Goal: Task Accomplishment & Management: Use online tool/utility

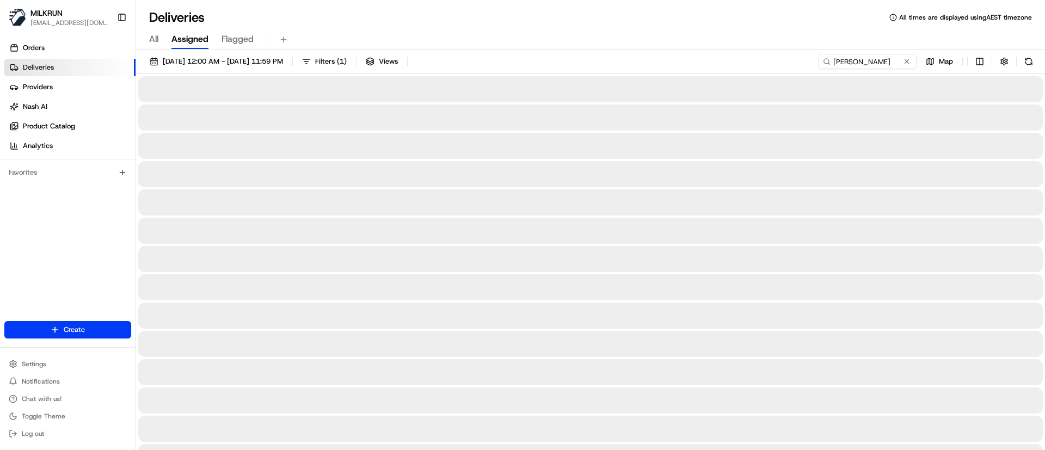
click at [819, 61] on input "Darcy Mangan" at bounding box center [868, 61] width 98 height 15
type input "Darcy Mangan"
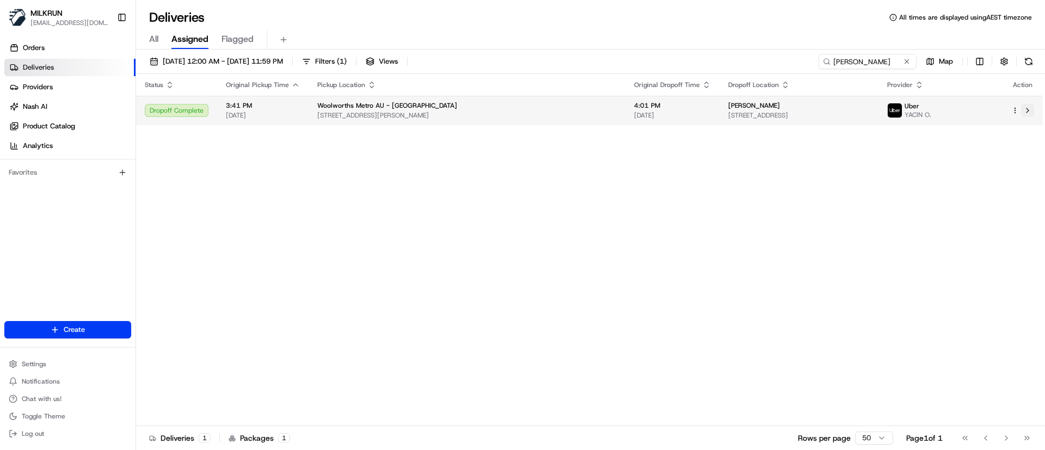
click at [1028, 106] on button at bounding box center [1027, 110] width 13 height 13
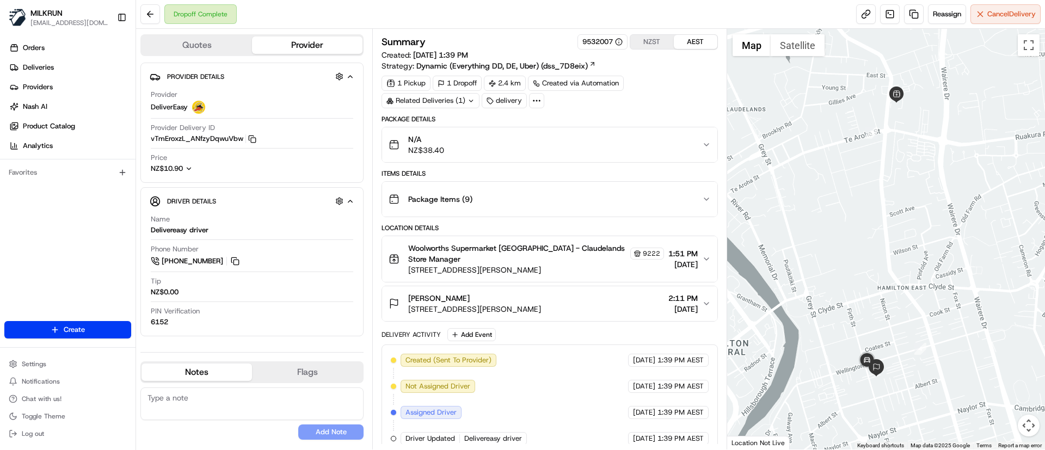
scroll to position [112, 0]
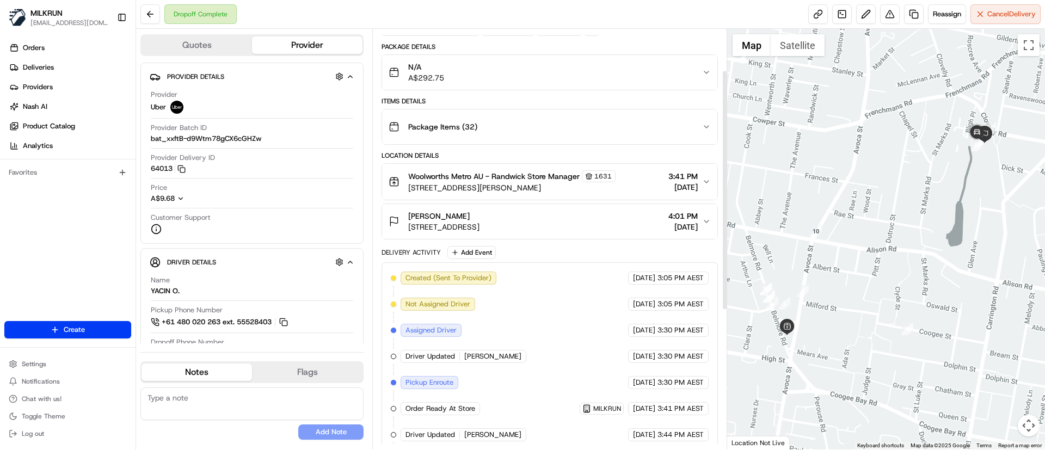
scroll to position [69, 0]
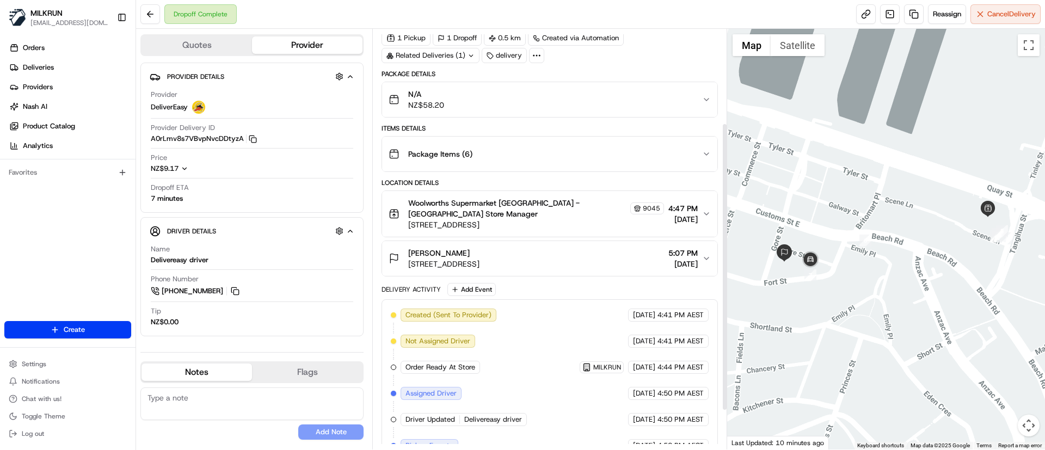
scroll to position [30, 0]
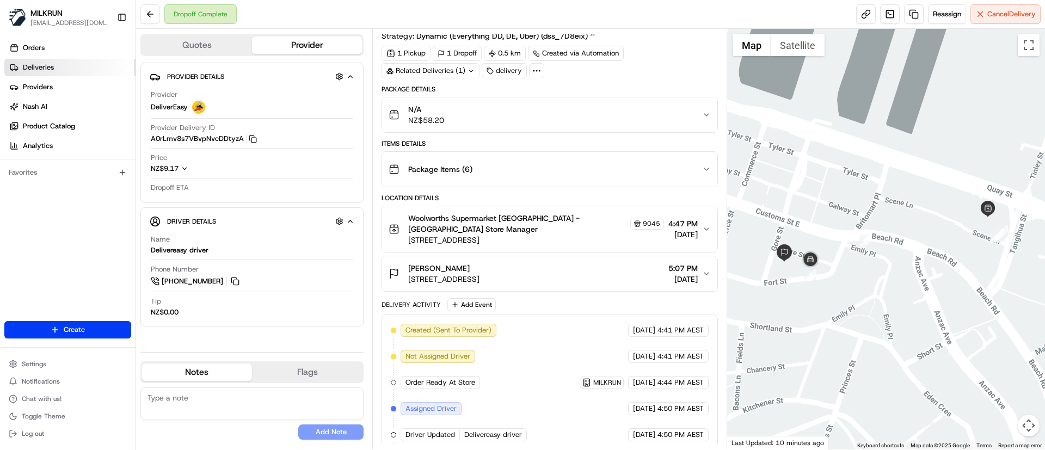
click at [48, 63] on span "Deliveries" at bounding box center [38, 68] width 31 height 10
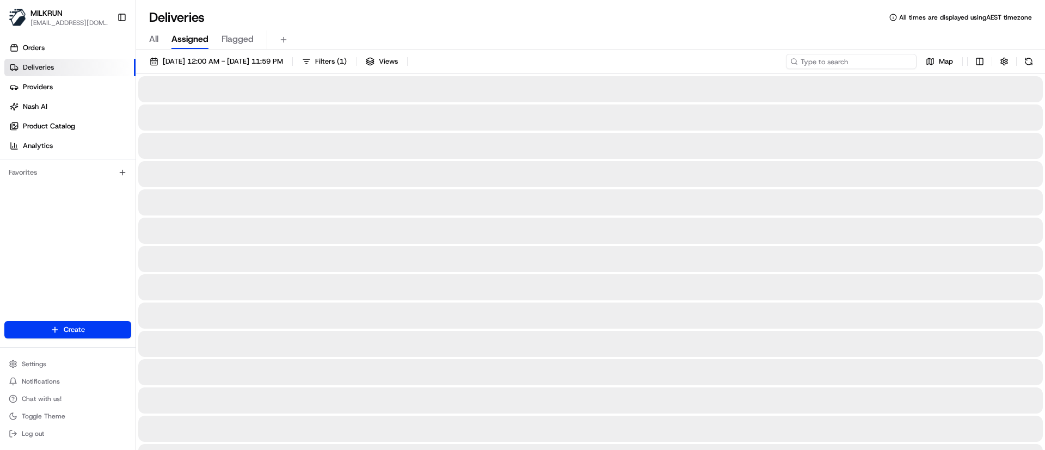
click at [866, 65] on input at bounding box center [851, 61] width 131 height 15
paste input "Elena bulanova"
click at [802, 59] on input "Elena bulanova" at bounding box center [851, 61] width 131 height 15
type input "Elena bulanova"
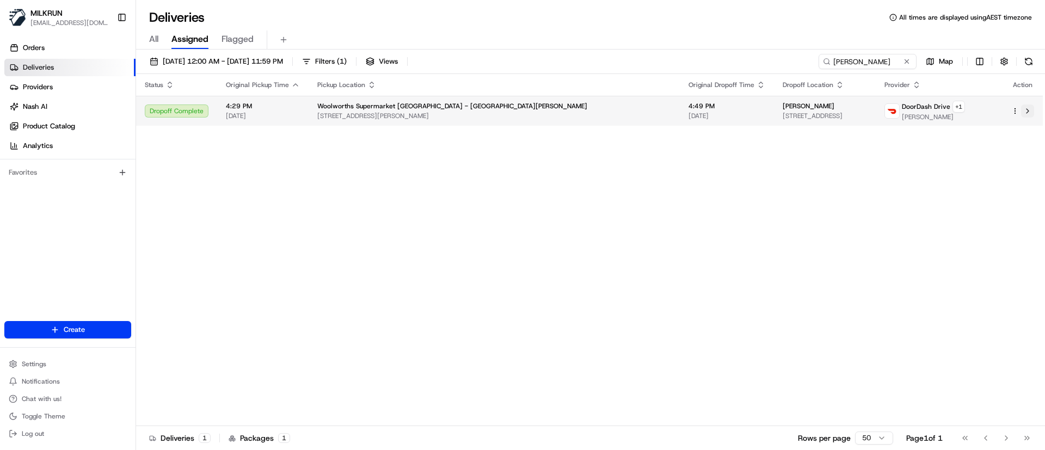
click at [1028, 115] on button at bounding box center [1027, 110] width 13 height 13
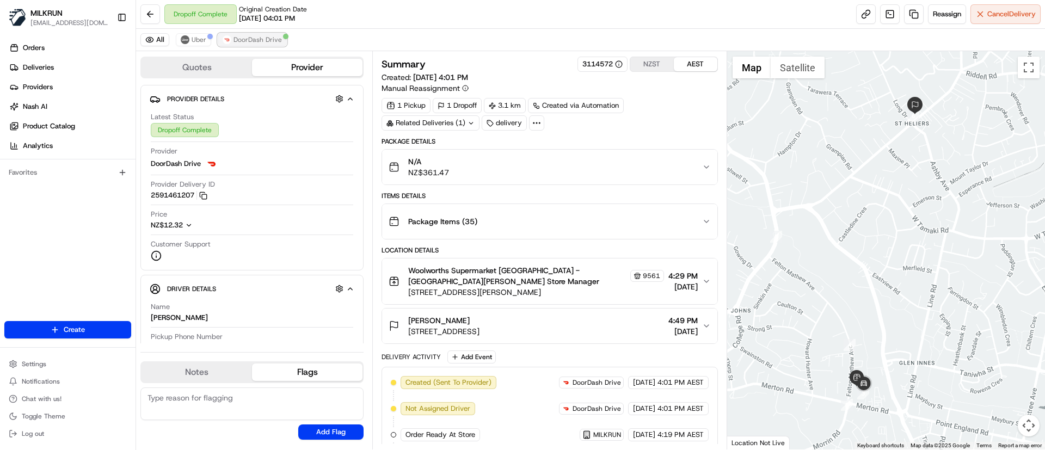
click at [273, 38] on span "DoorDash Drive" at bounding box center [257, 39] width 48 height 9
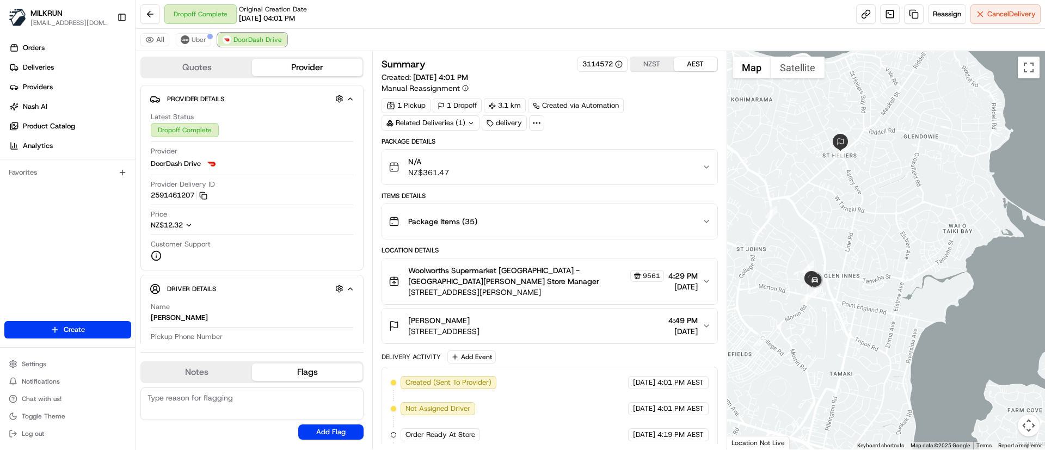
scroll to position [232, 0]
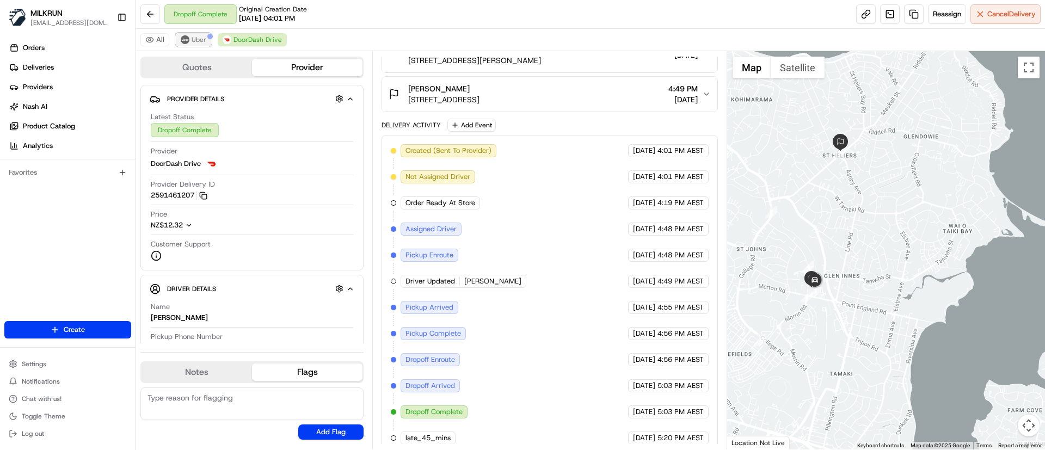
click at [200, 42] on span "Uber" at bounding box center [199, 39] width 15 height 9
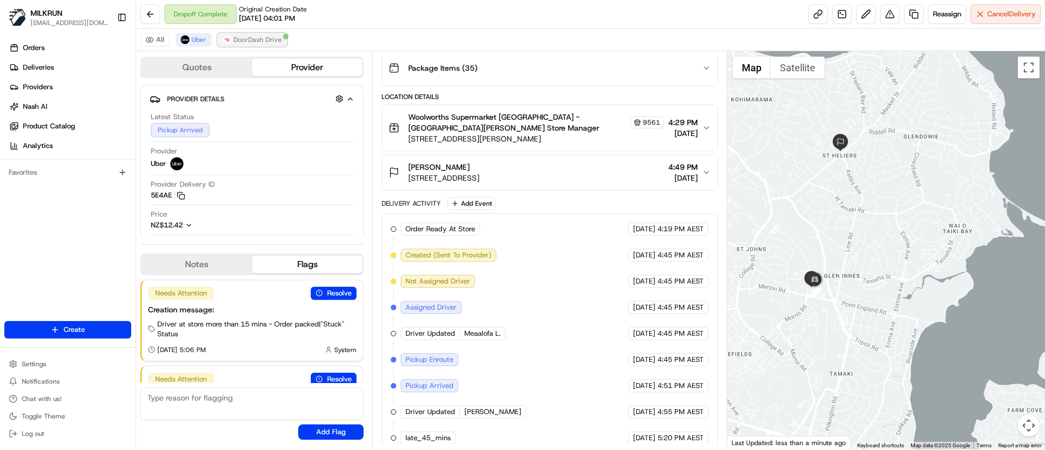
click at [269, 38] on span "DoorDash Drive" at bounding box center [257, 39] width 48 height 9
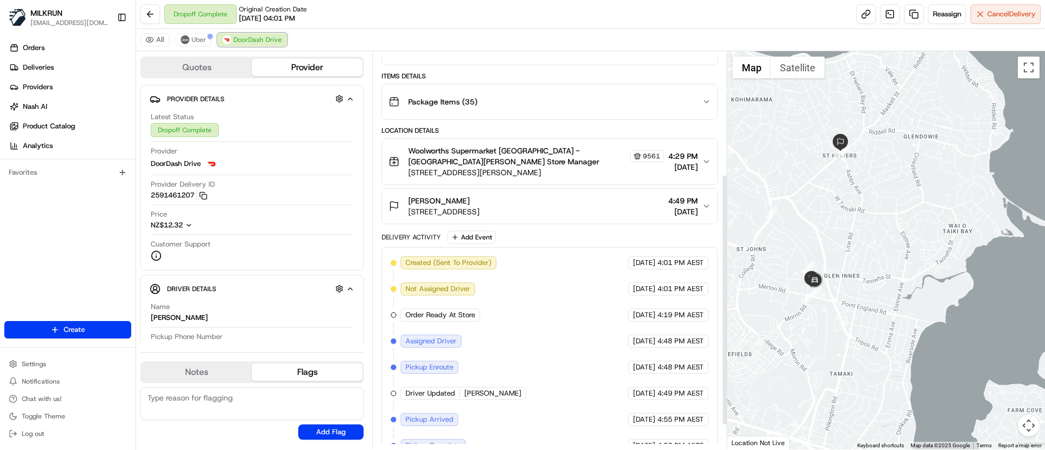
scroll to position [232, 0]
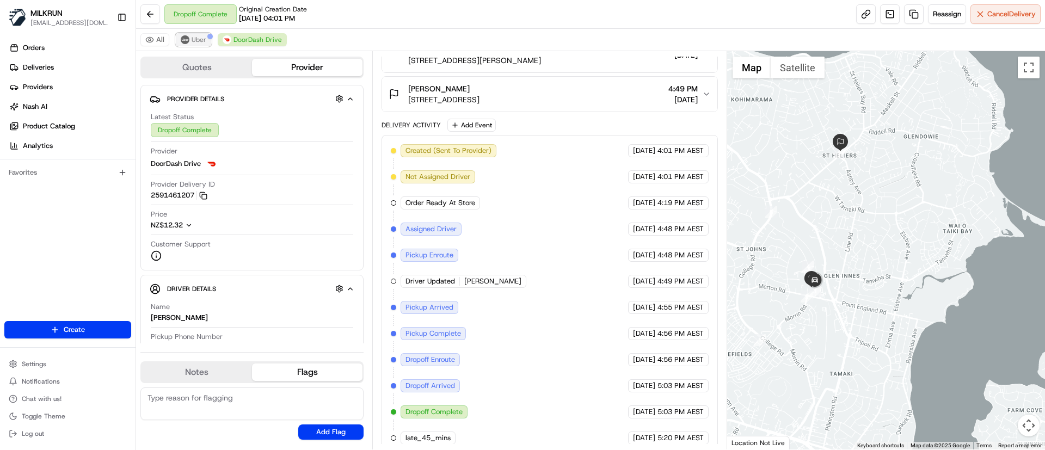
click at [189, 39] on img at bounding box center [185, 39] width 9 height 9
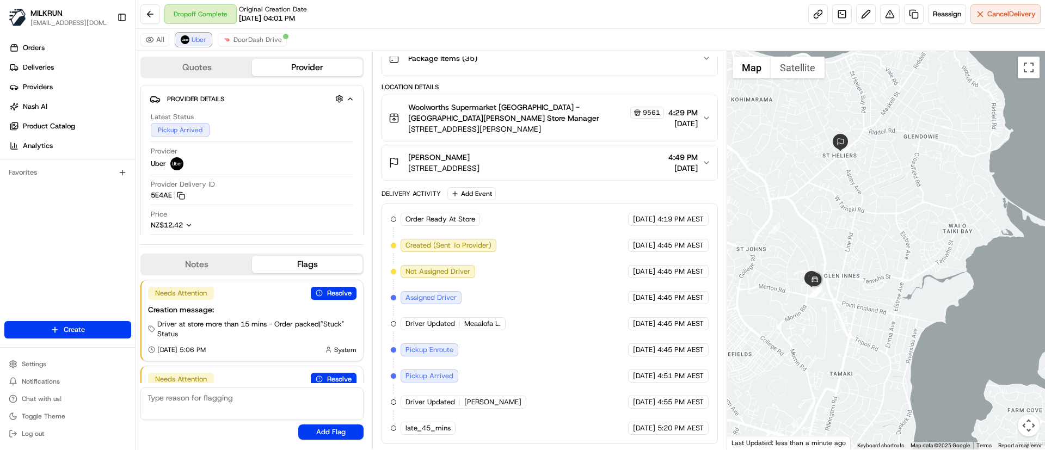
scroll to position [153, 0]
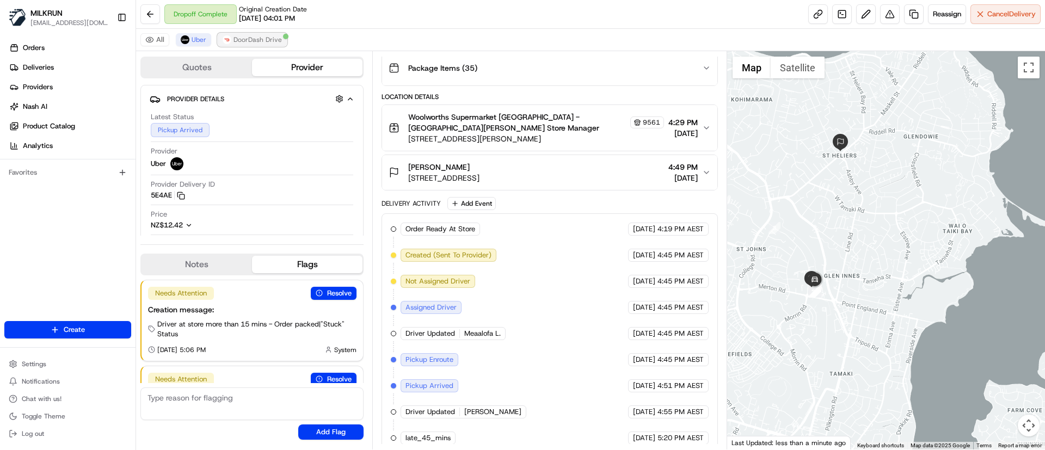
click at [256, 43] on span "DoorDash Drive" at bounding box center [257, 39] width 48 height 9
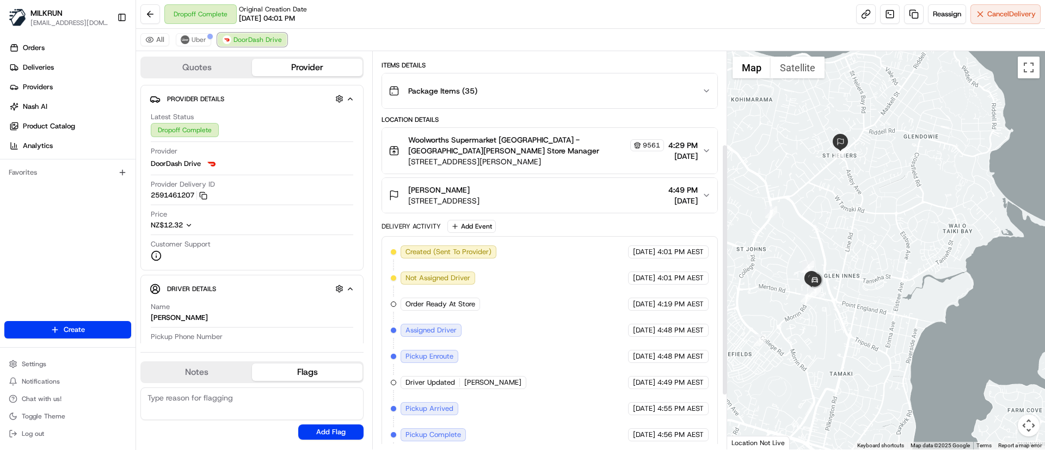
scroll to position [150, 0]
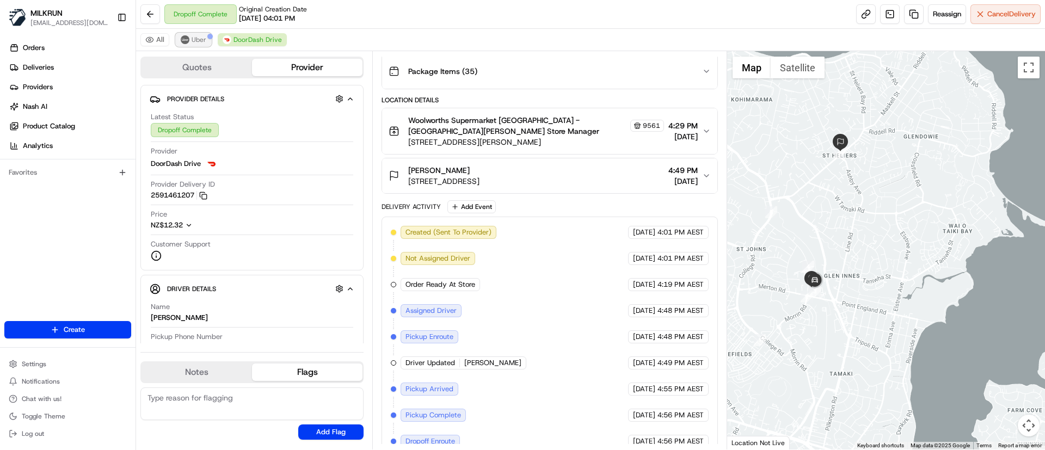
click at [192, 41] on span "Uber" at bounding box center [199, 39] width 15 height 9
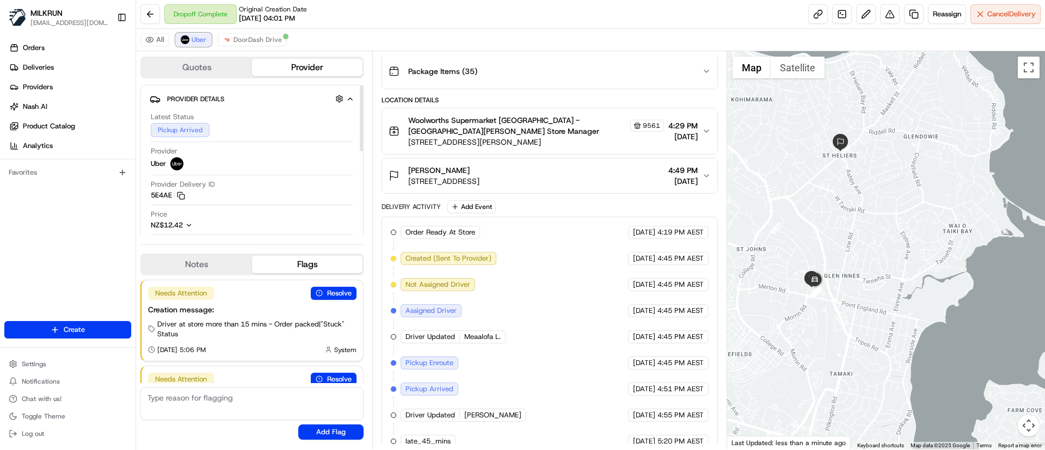
scroll to position [153, 0]
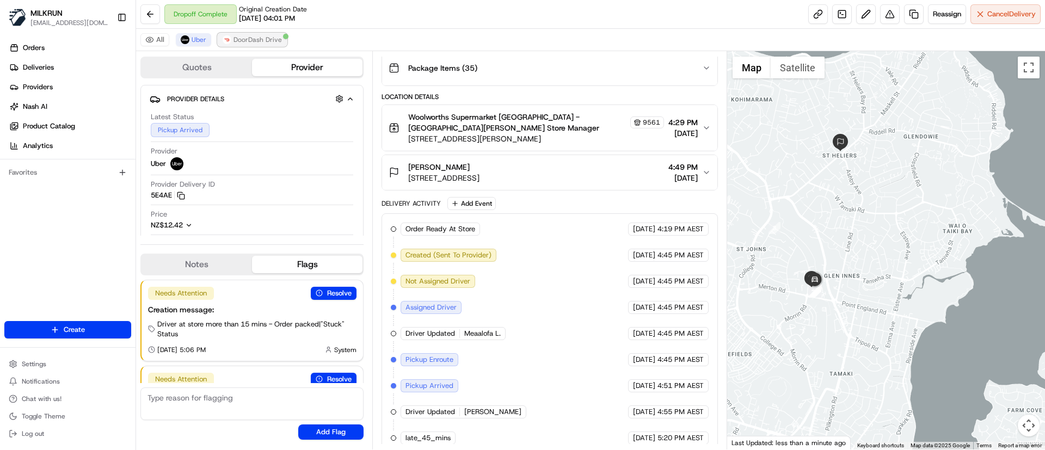
click at [265, 35] on span "DoorDash Drive" at bounding box center [257, 39] width 48 height 9
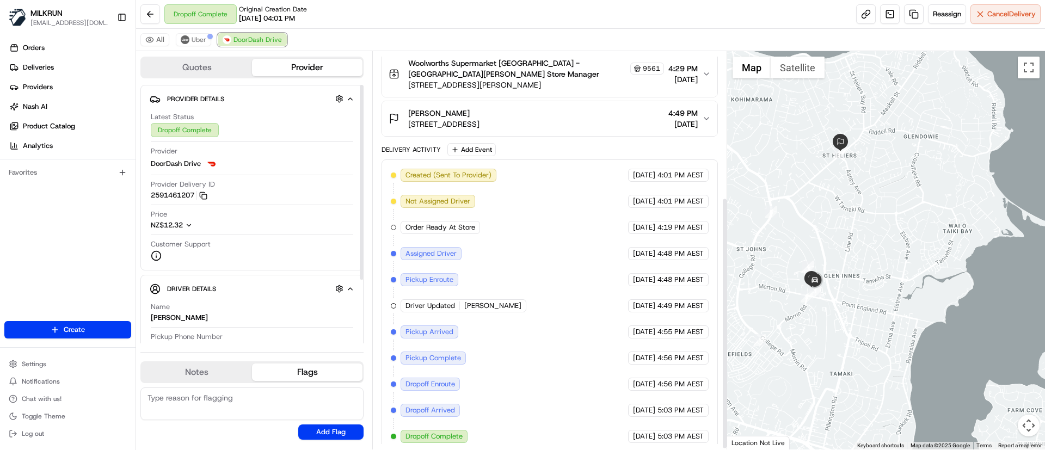
scroll to position [232, 0]
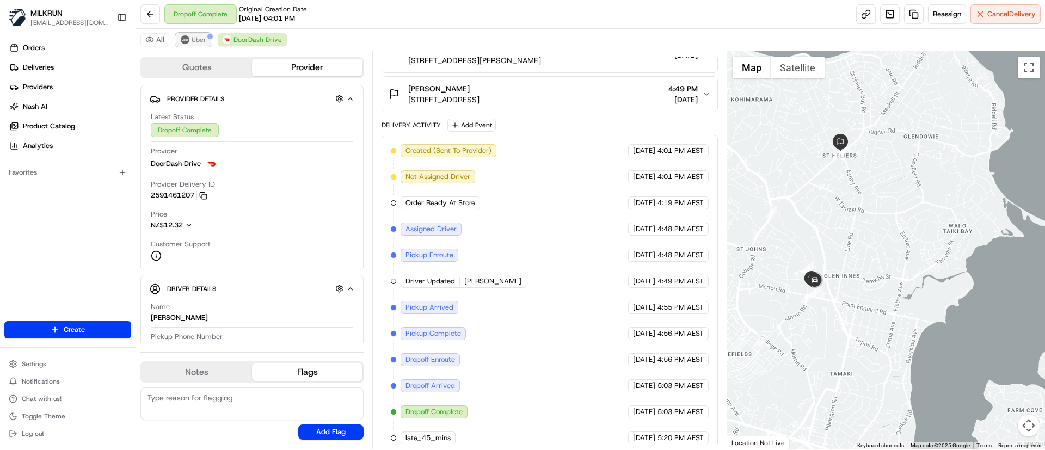
click at [196, 38] on span "Uber" at bounding box center [199, 39] width 15 height 9
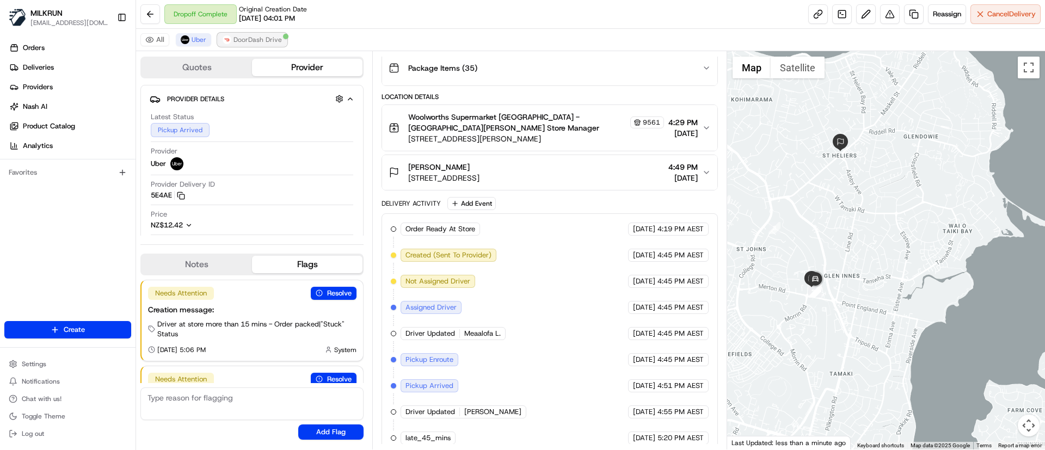
click at [248, 36] on span "DoorDash Drive" at bounding box center [257, 39] width 48 height 9
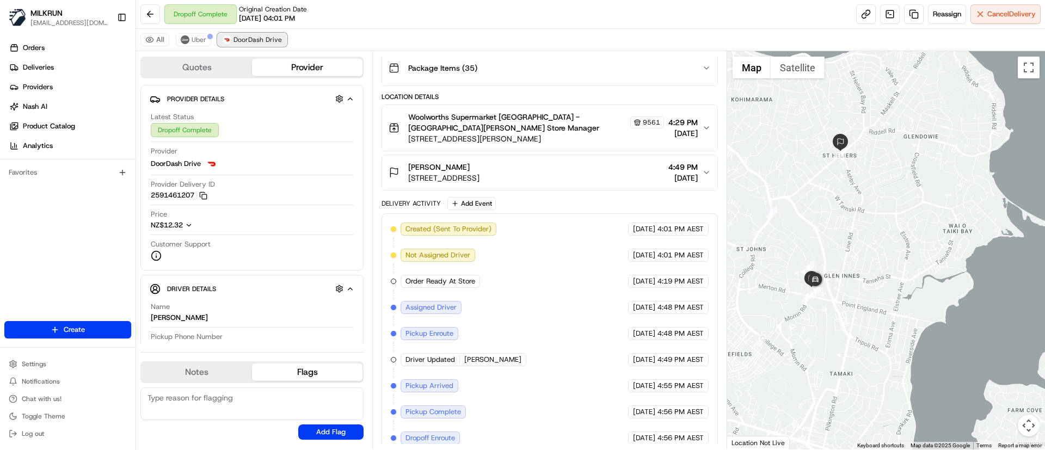
scroll to position [232, 0]
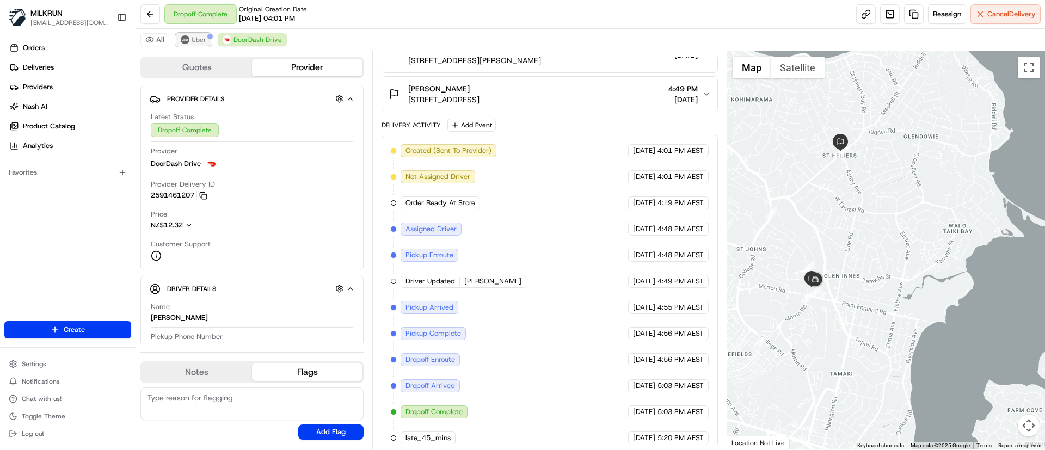
click at [192, 36] on span "Uber" at bounding box center [199, 39] width 15 height 9
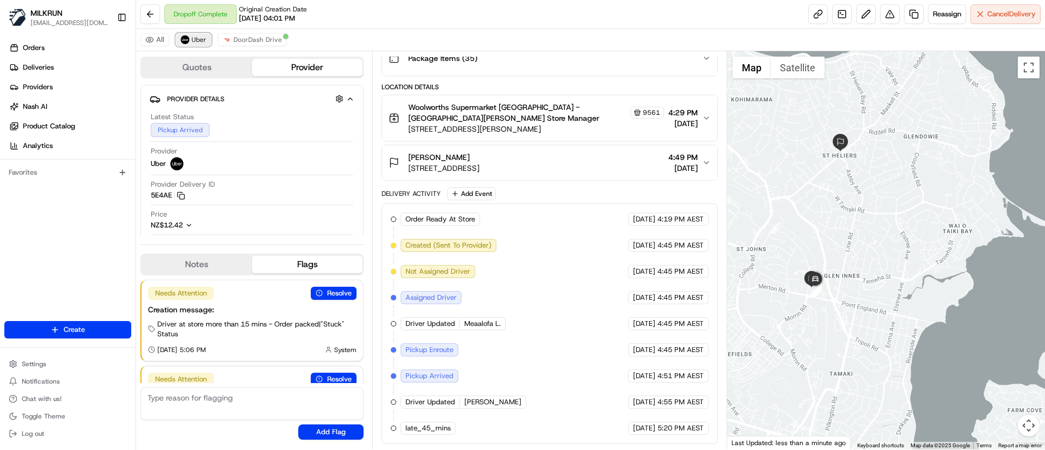
scroll to position [153, 0]
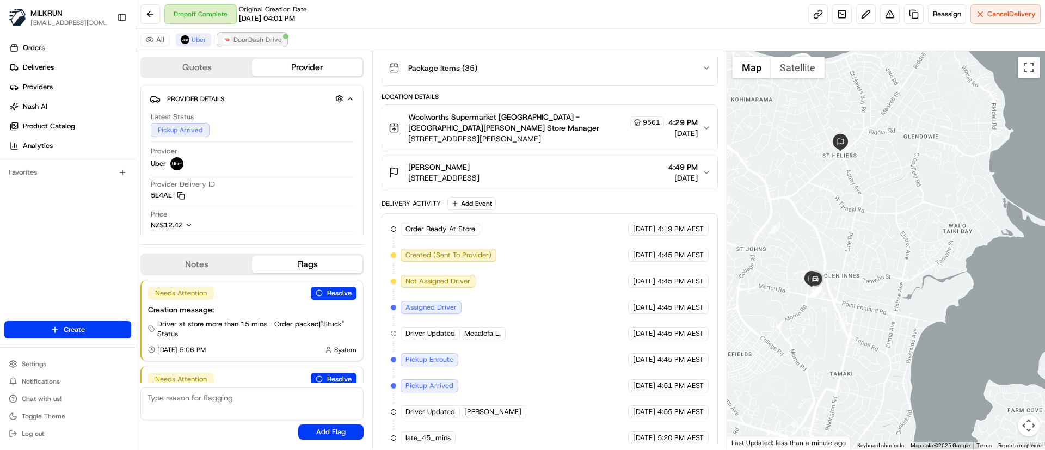
click at [252, 35] on span "DoorDash Drive" at bounding box center [257, 39] width 48 height 9
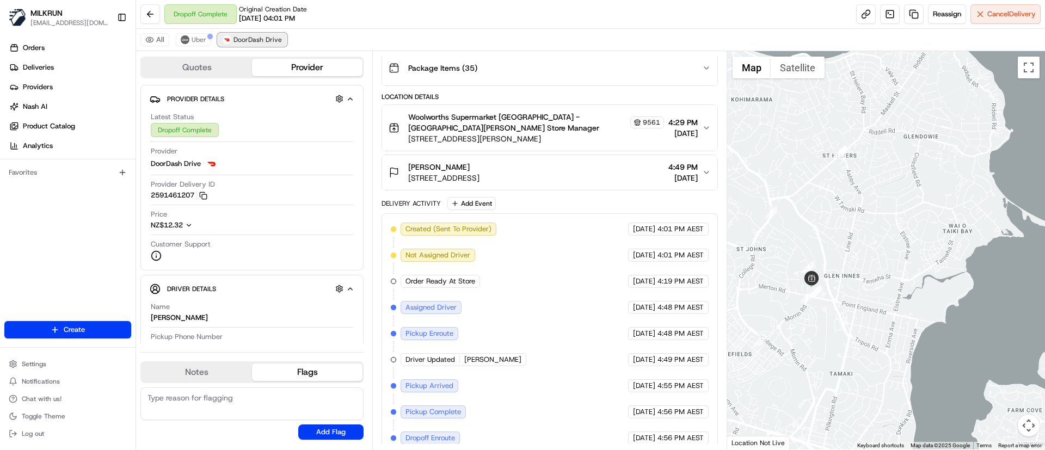
scroll to position [232, 0]
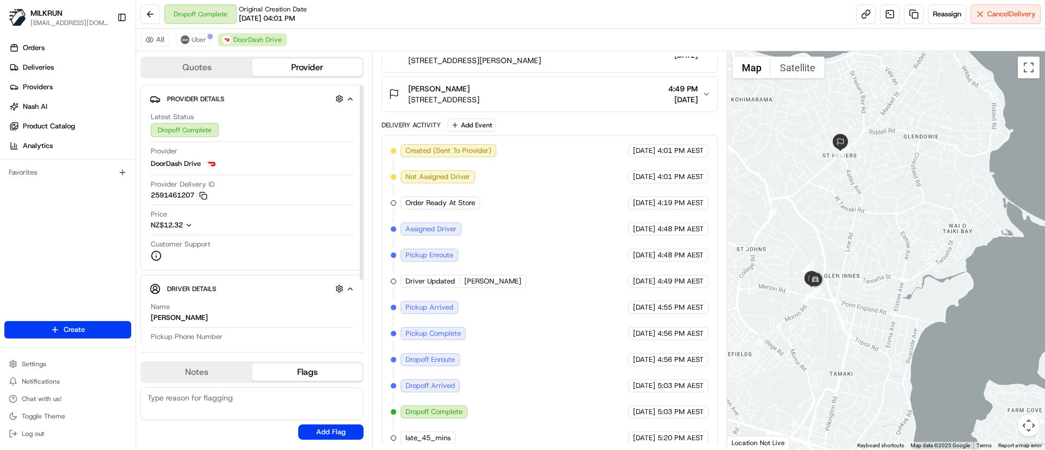
click at [189, 32] on div "All Uber DoorDash Drive" at bounding box center [590, 40] width 909 height 22
click at [196, 44] on button "Uber" at bounding box center [193, 39] width 35 height 13
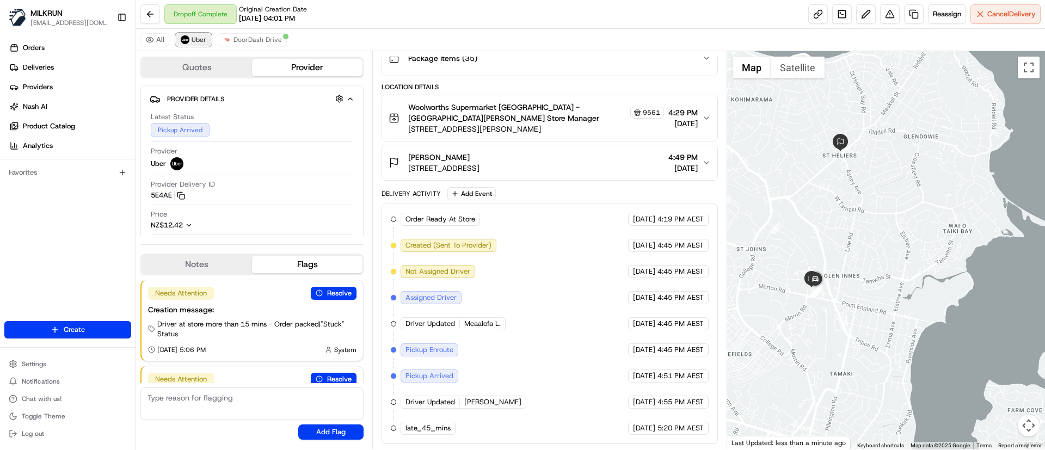
scroll to position [153, 0]
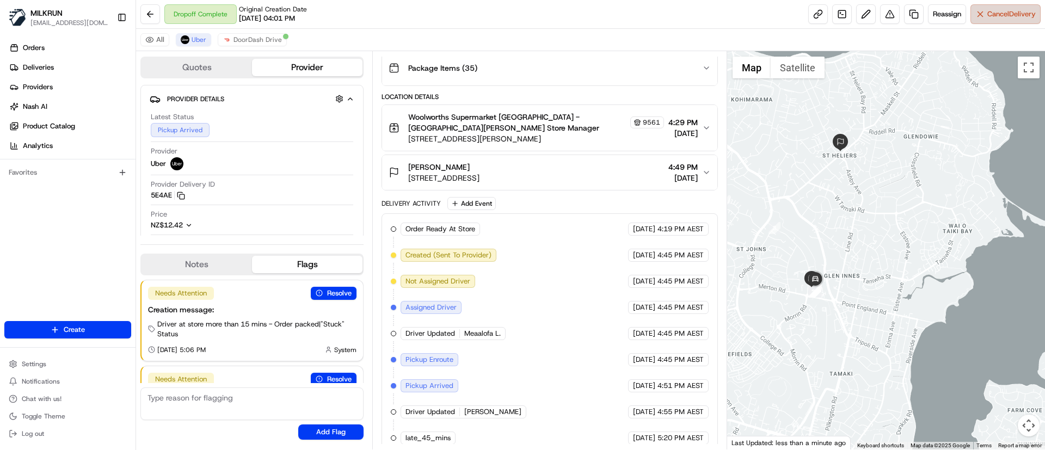
click at [985, 11] on button "Cancel Delivery" at bounding box center [1005, 14] width 70 height 20
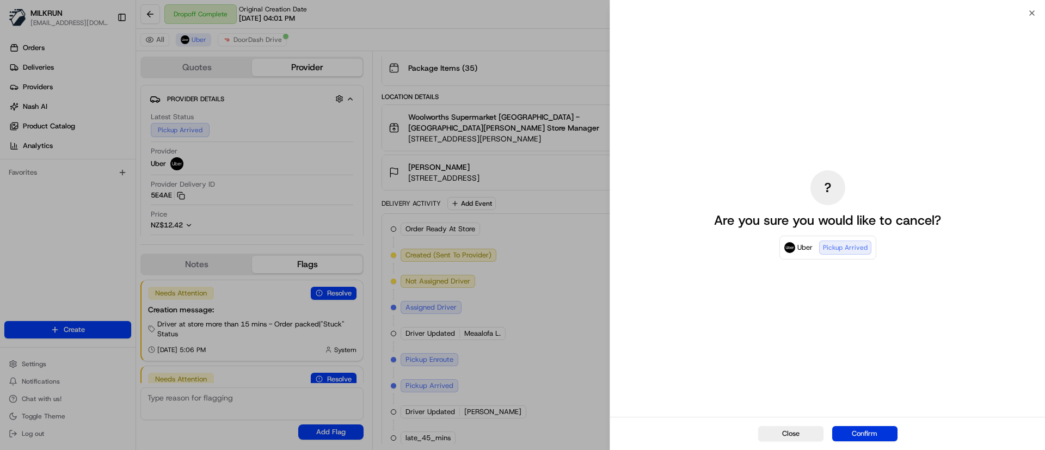
click at [865, 430] on button "Confirm" at bounding box center [864, 433] width 65 height 15
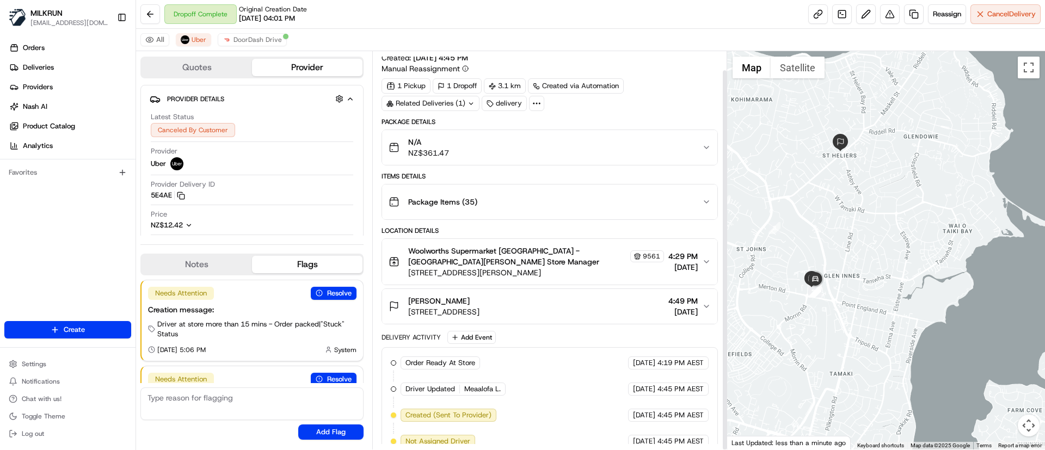
scroll to position [180, 0]
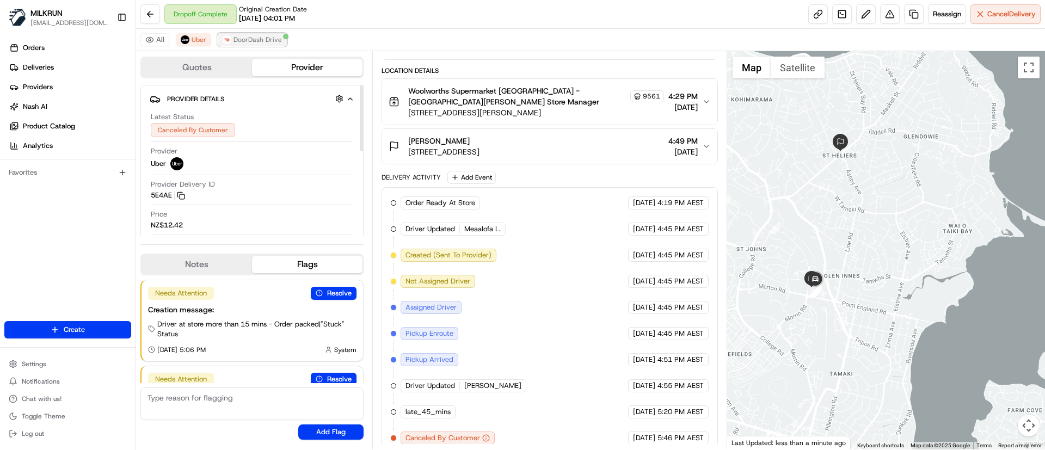
click at [274, 43] on span "DoorDash Drive" at bounding box center [257, 39] width 48 height 9
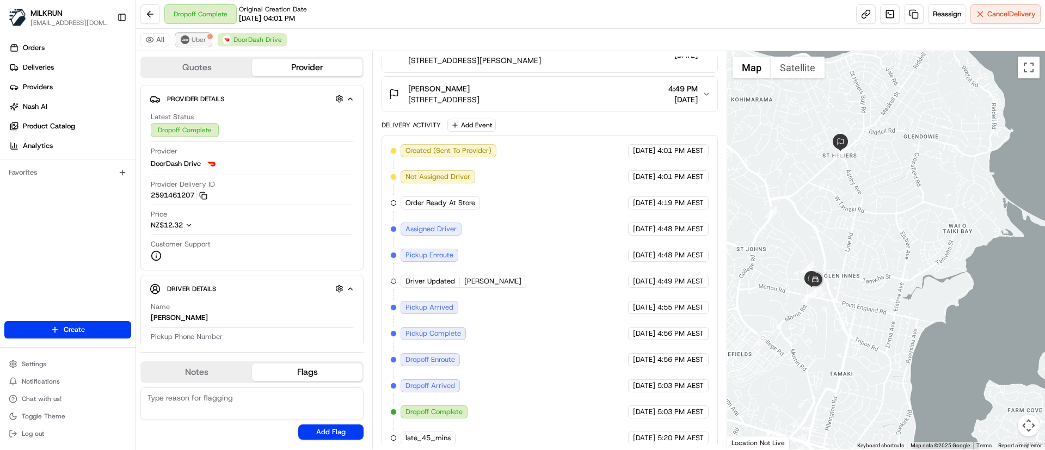
click at [200, 40] on span "Uber" at bounding box center [199, 39] width 15 height 9
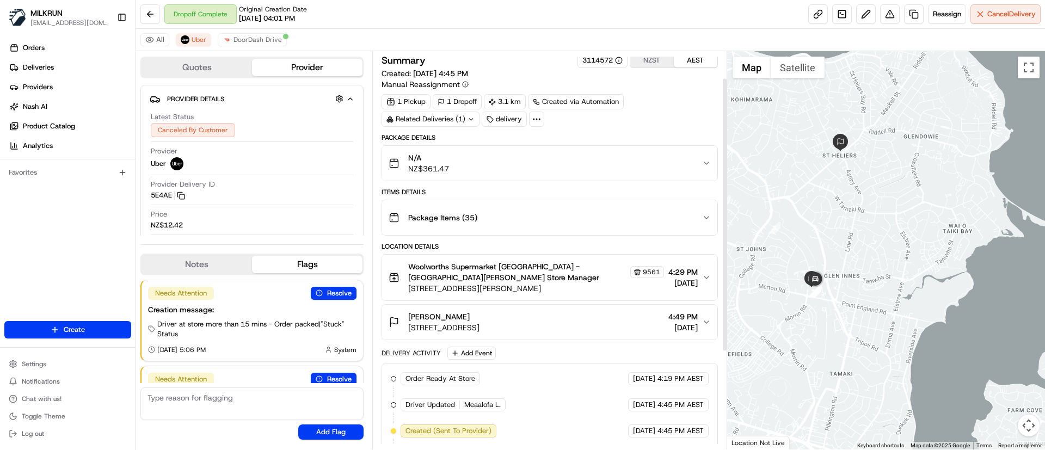
scroll to position [0, 0]
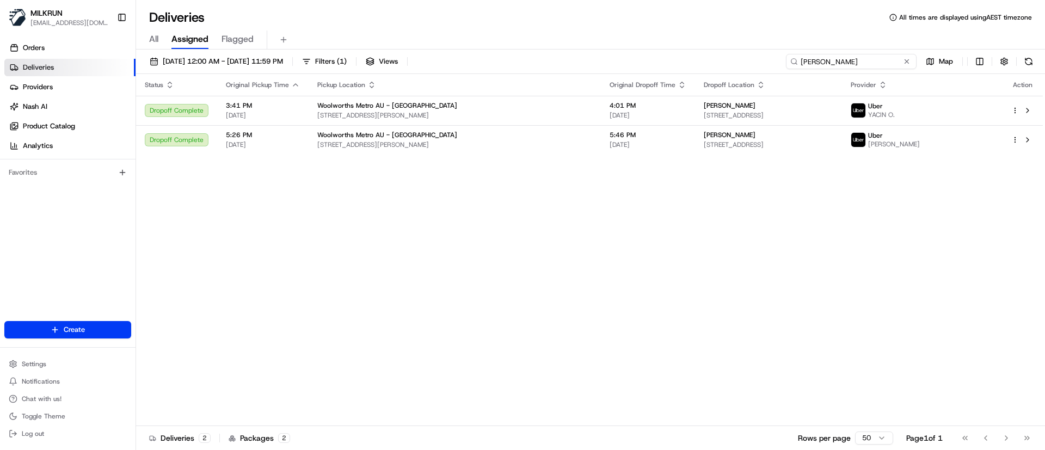
drag, startPoint x: 0, startPoint y: 0, endPoint x: 416, endPoint y: 20, distance: 416.3
click at [416, 20] on div "Deliveries All times are displayed using AEST timezone All Assigned Flagged [DA…" at bounding box center [590, 225] width 909 height 450
paste input "1a150f2d-3391-4f66-8e06-c70d20b958a3"
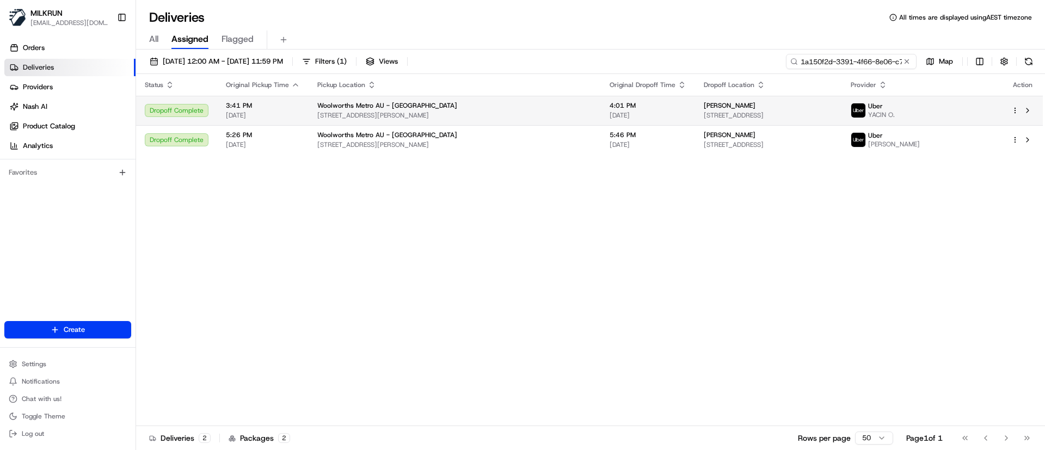
scroll to position [0, 52]
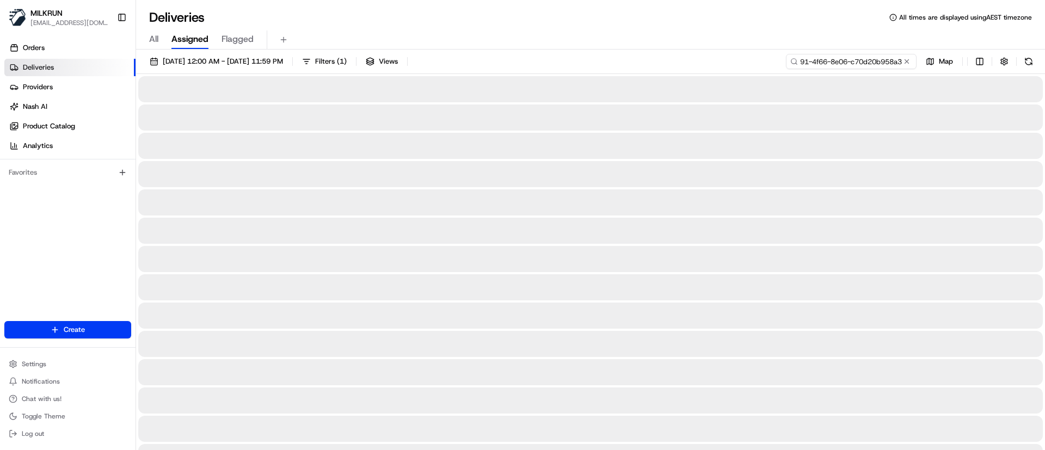
type input "1a150f2d-3391-4f66-8e06-c70d20b958a3"
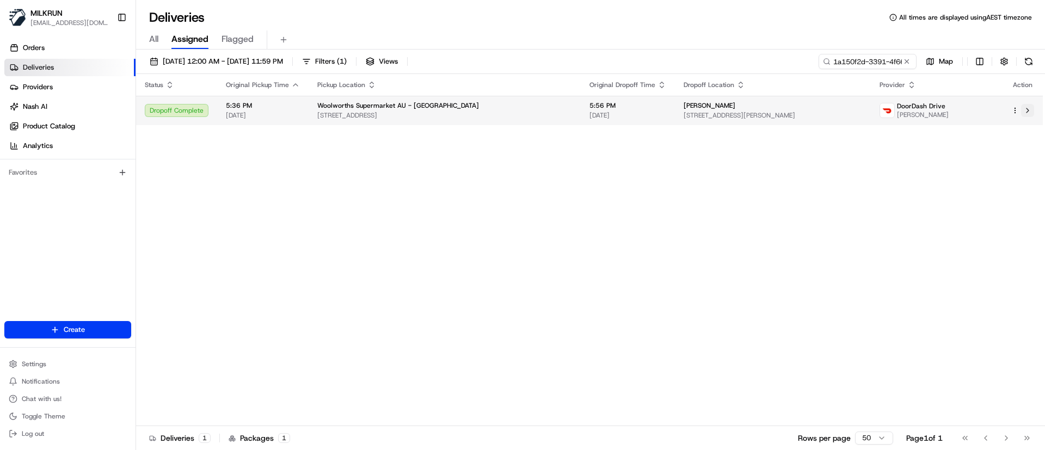
click at [1031, 110] on button at bounding box center [1027, 110] width 13 height 13
click at [1028, 110] on button at bounding box center [1027, 110] width 13 height 13
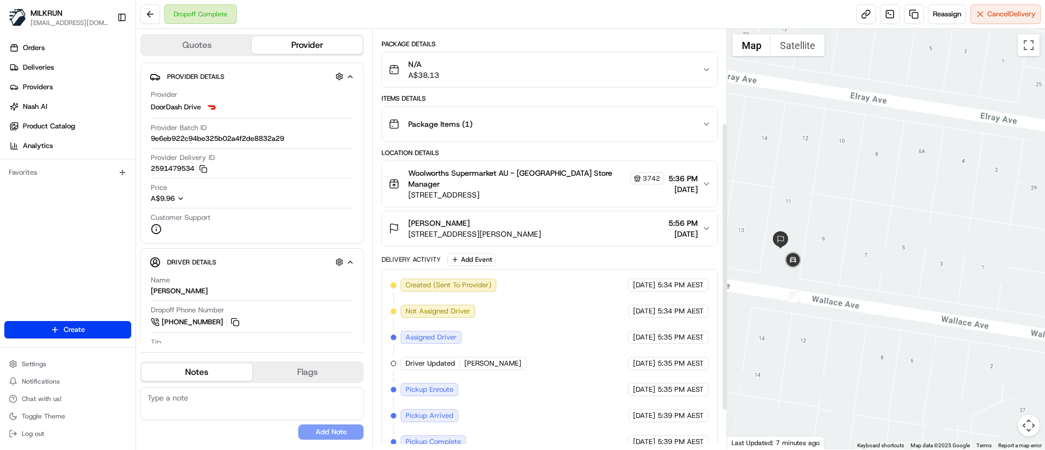
scroll to position [30, 0]
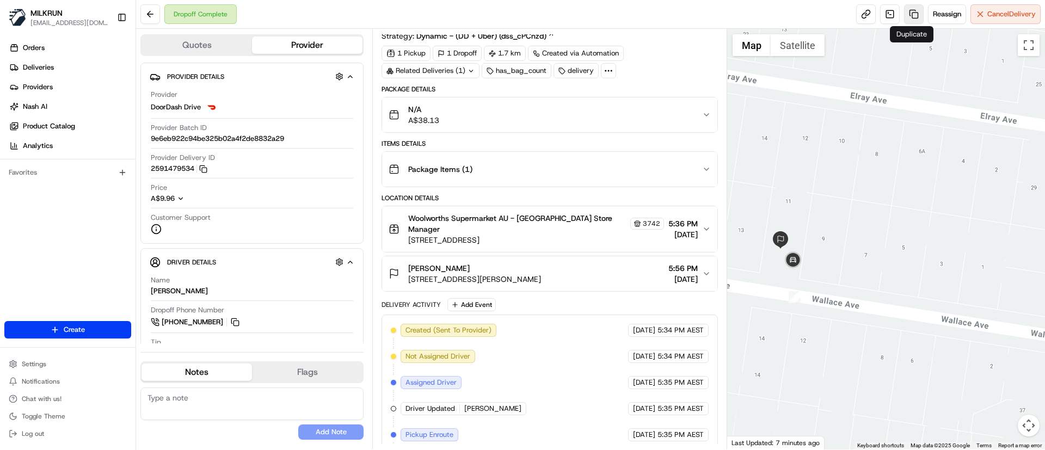
click at [913, 14] on link at bounding box center [914, 14] width 20 height 20
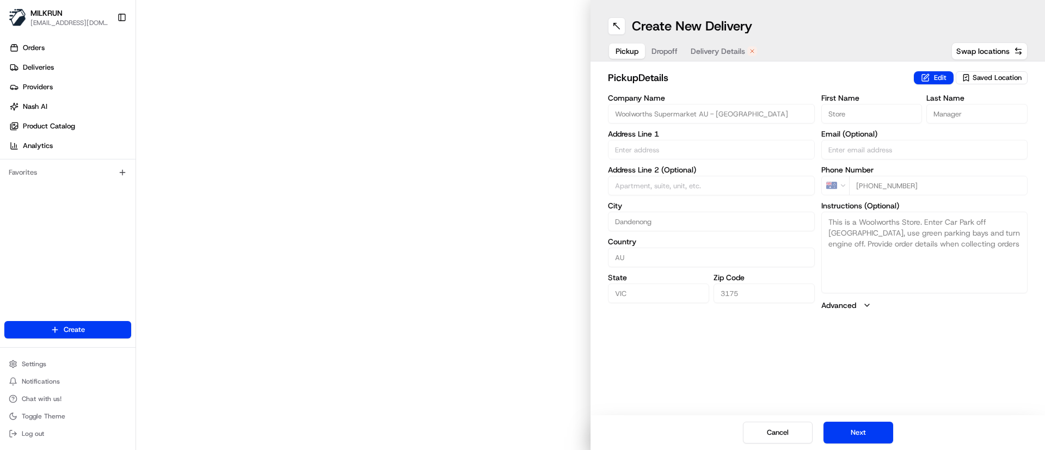
type input "1-3 Gladstone Rd"
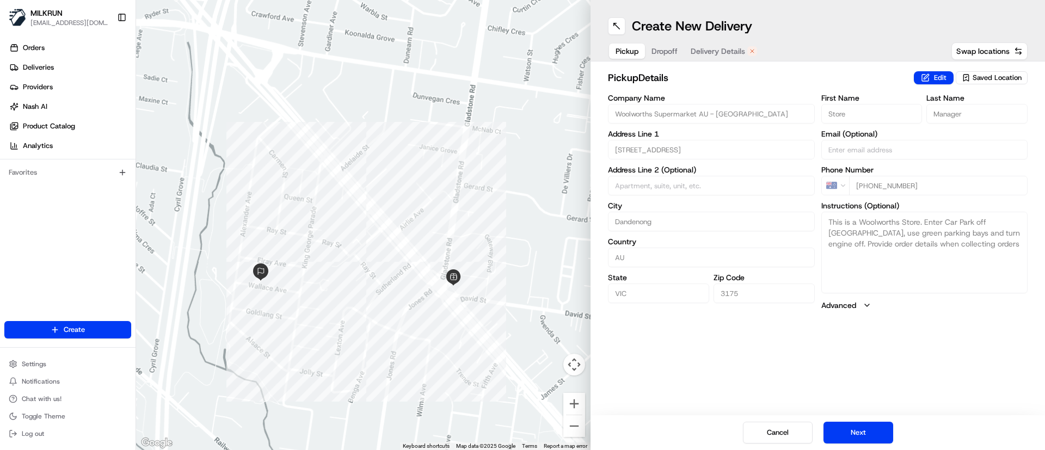
click at [738, 50] on span "Delivery Details" at bounding box center [718, 51] width 54 height 11
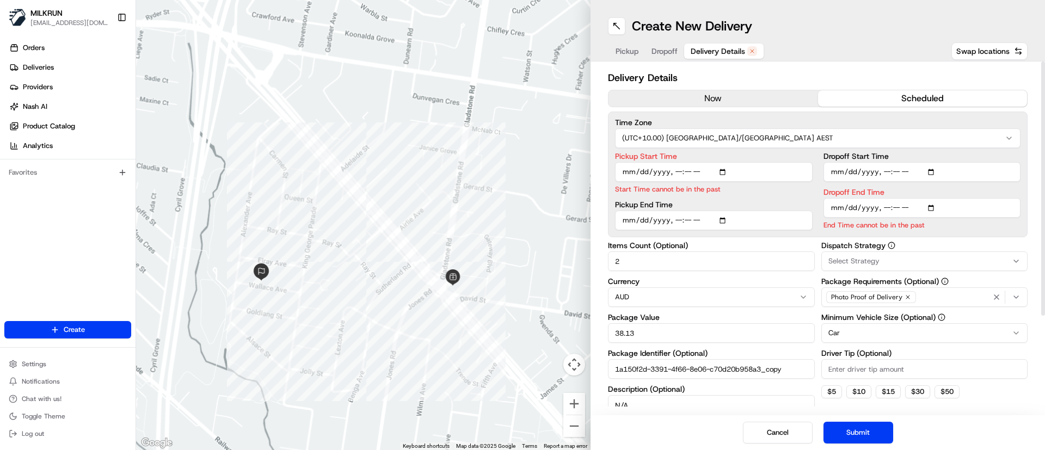
click at [687, 100] on button "now" at bounding box center [713, 98] width 210 height 16
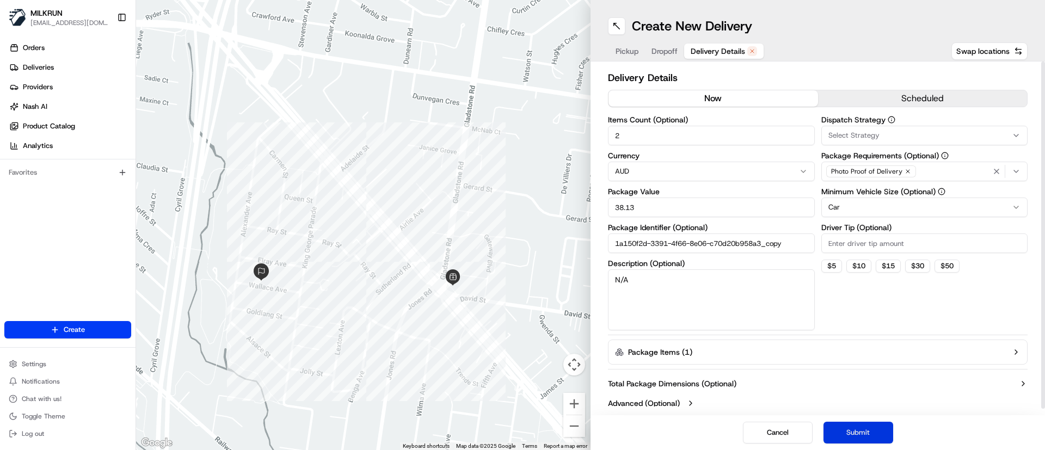
click at [868, 432] on button "Submit" at bounding box center [858, 433] width 70 height 22
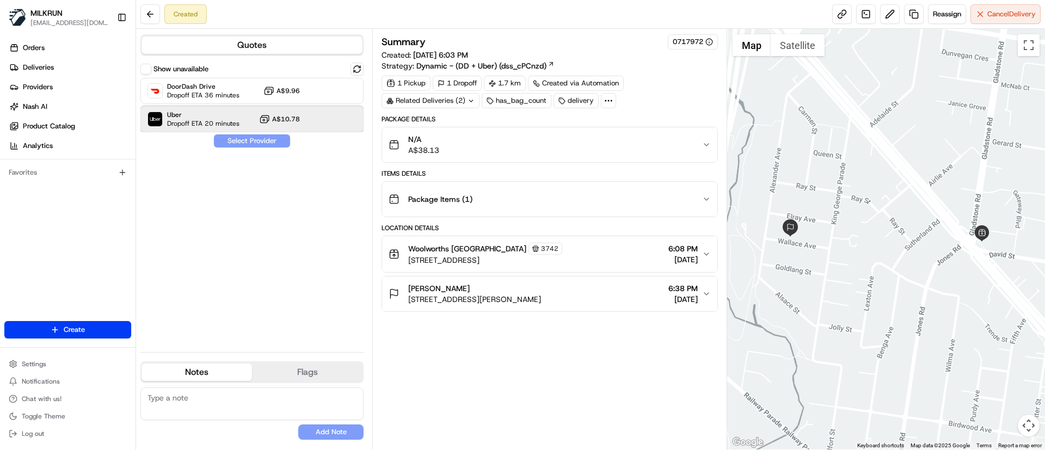
click at [212, 124] on span "Dropoff ETA 20 minutes" at bounding box center [203, 123] width 72 height 9
click at [249, 142] on button "Assign Provider" at bounding box center [251, 140] width 77 height 13
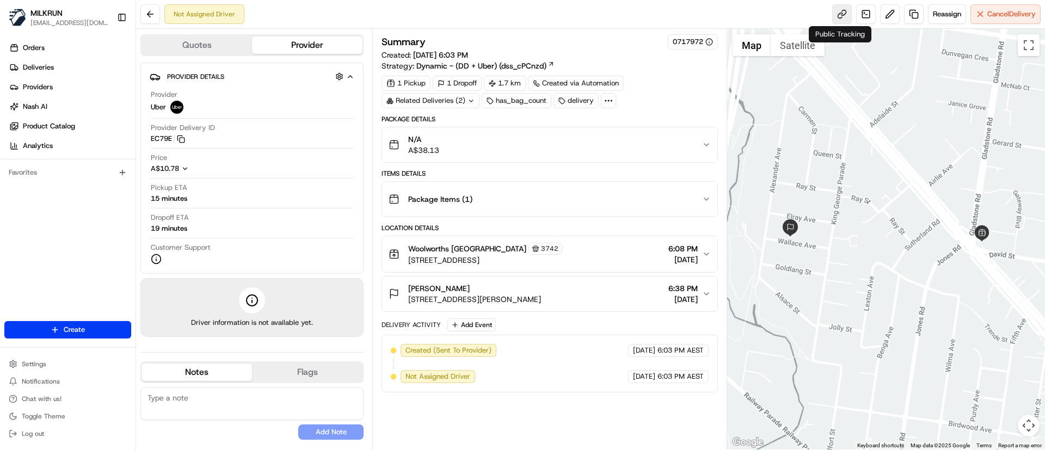
click at [840, 12] on link at bounding box center [842, 14] width 20 height 20
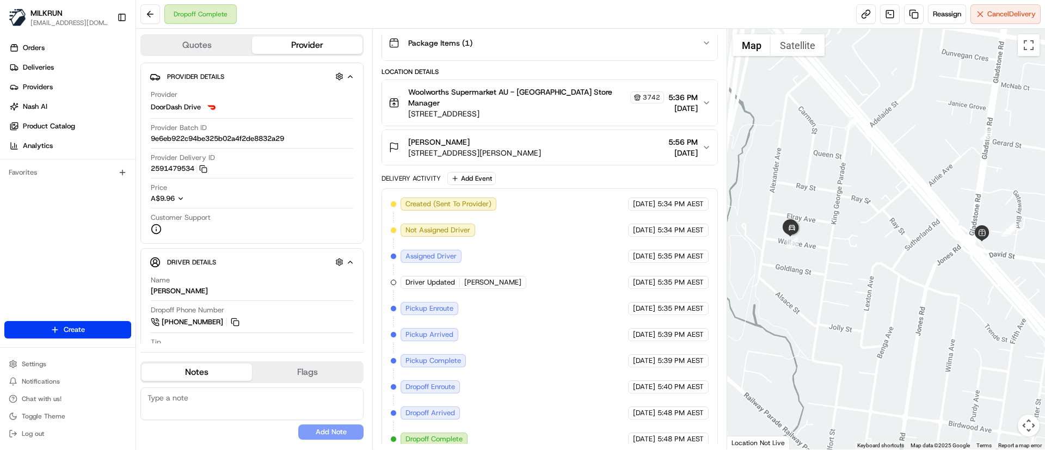
scroll to position [193, 0]
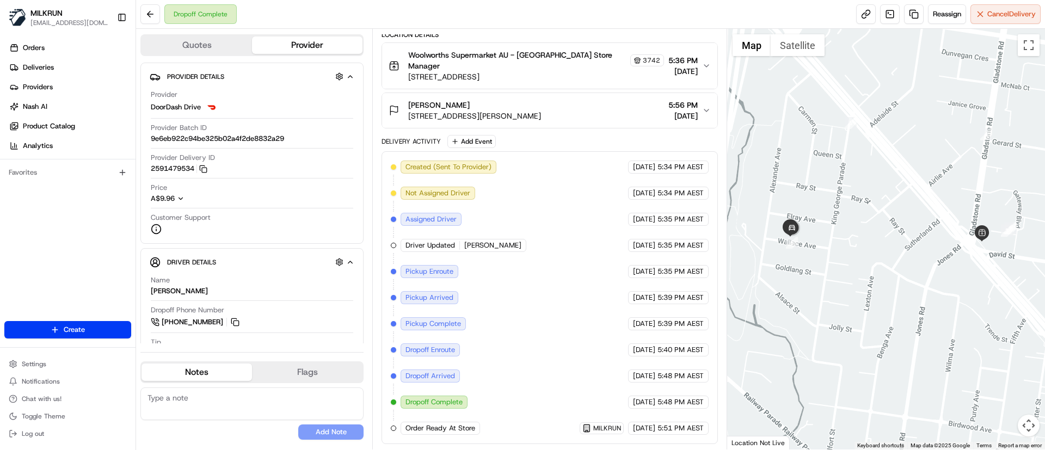
click at [709, 106] on icon "button" at bounding box center [706, 110] width 9 height 9
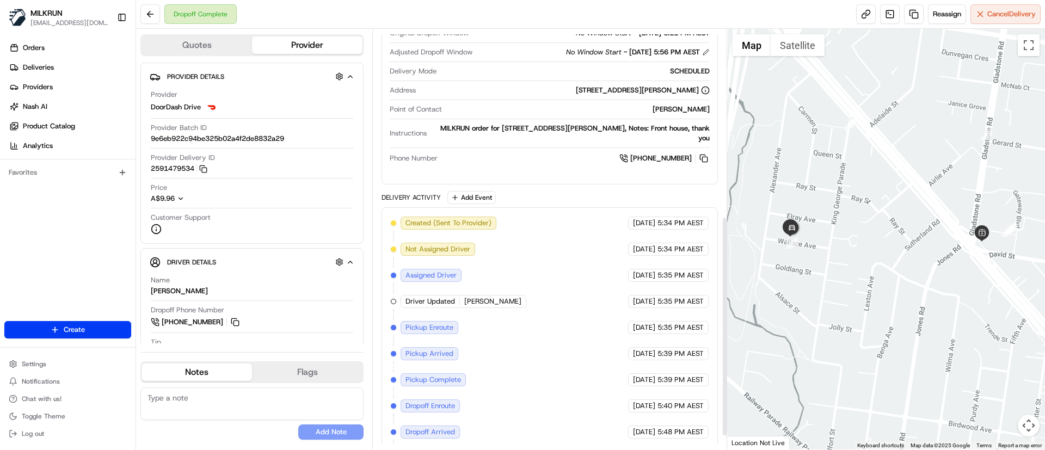
scroll to position [383, 0]
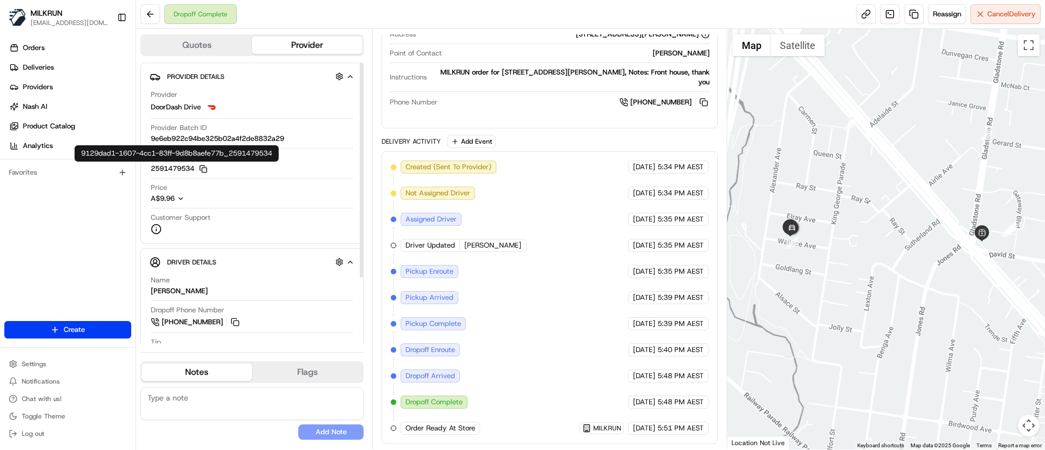
click at [201, 172] on icon "button" at bounding box center [203, 169] width 8 height 8
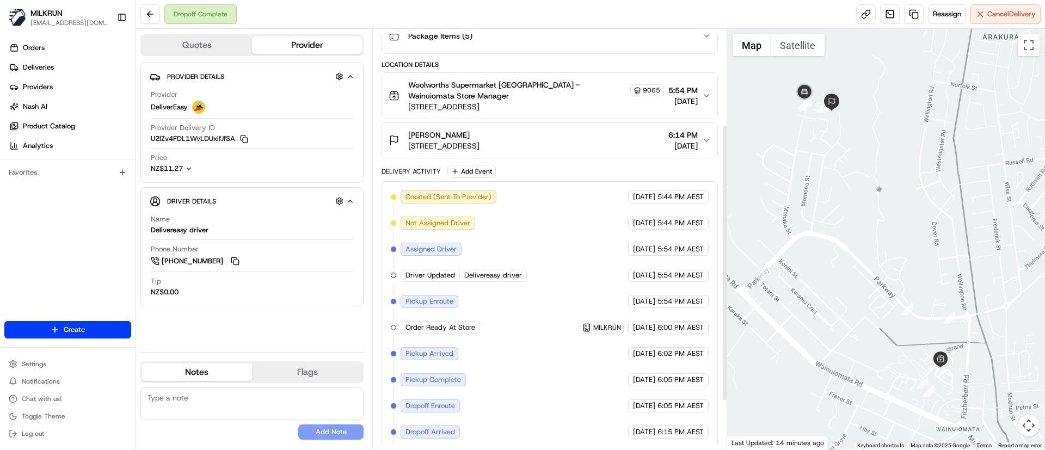
scroll to position [138, 0]
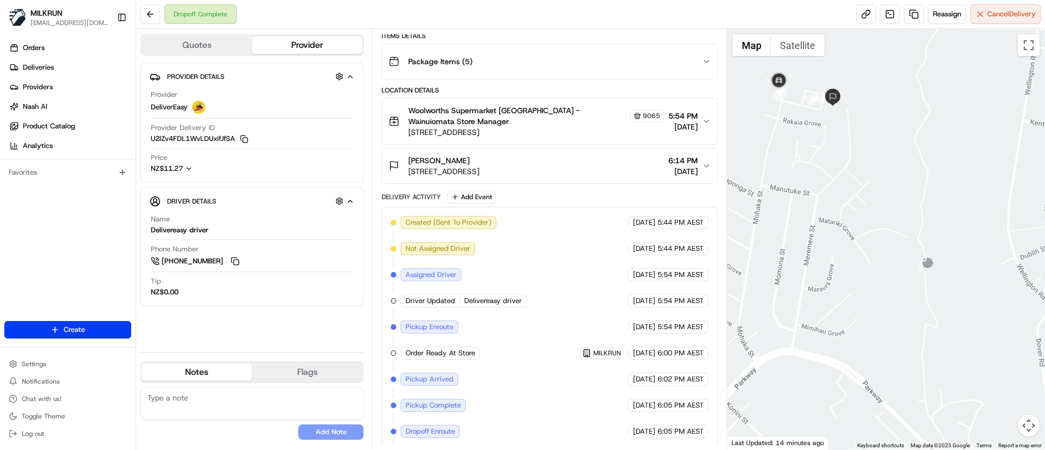
drag, startPoint x: 819, startPoint y: 145, endPoint x: 822, endPoint y: 159, distance: 14.0
click at [822, 159] on div at bounding box center [886, 239] width 318 height 421
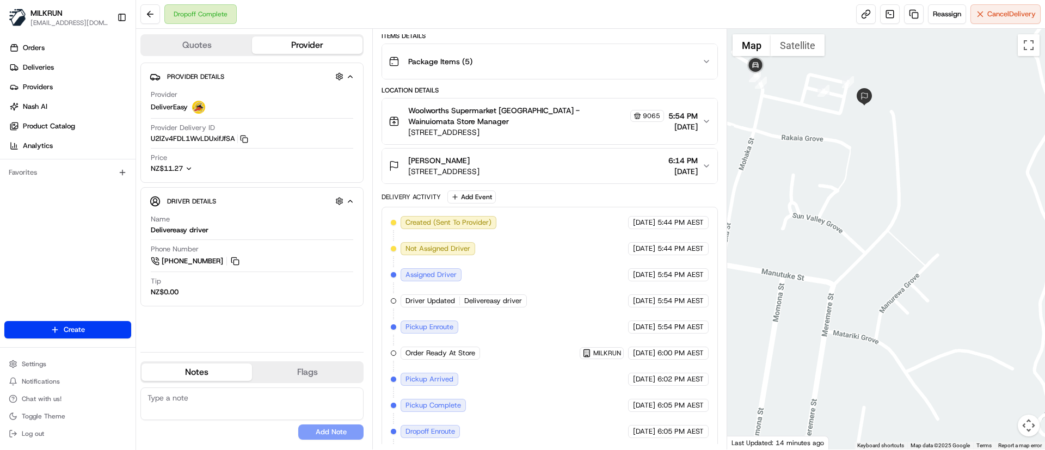
drag, startPoint x: 839, startPoint y: 133, endPoint x: 853, endPoint y: 169, distance: 39.1
click at [853, 169] on div at bounding box center [886, 239] width 318 height 421
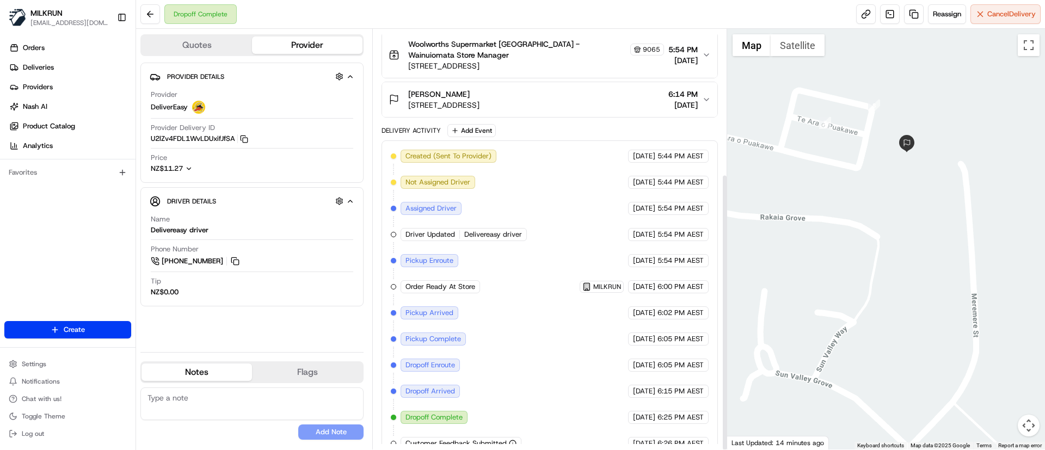
scroll to position [219, 0]
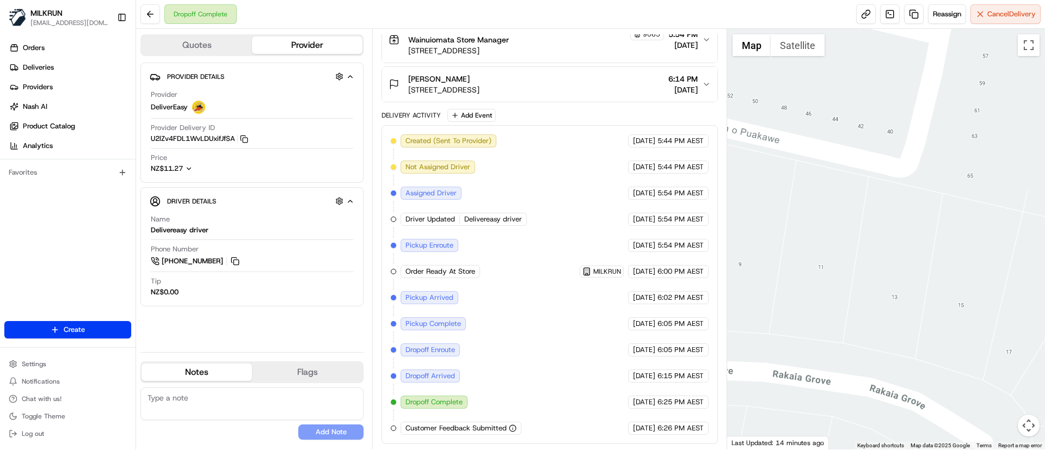
drag, startPoint x: 885, startPoint y: 202, endPoint x: 874, endPoint y: 285, distance: 83.5
click at [875, 284] on div at bounding box center [886, 239] width 318 height 421
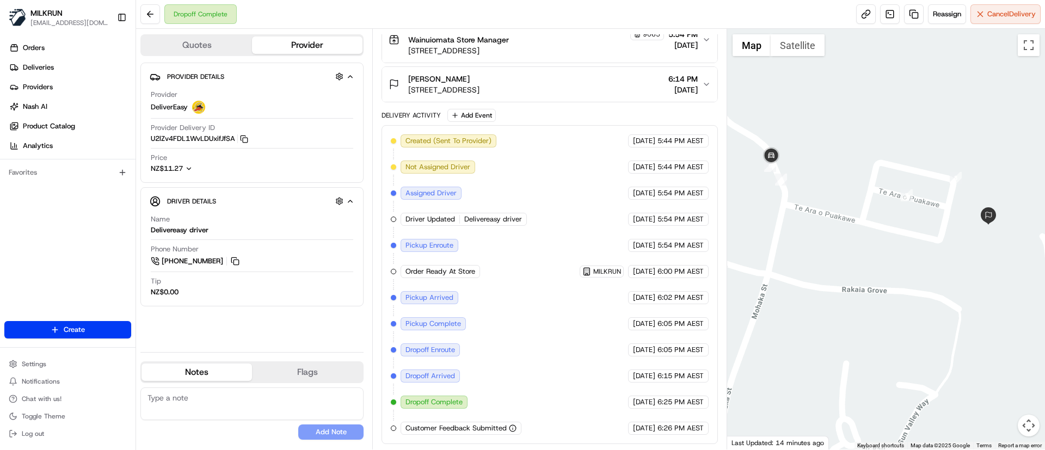
drag, startPoint x: 881, startPoint y: 254, endPoint x: 893, endPoint y: 266, distance: 16.9
click at [893, 266] on div at bounding box center [886, 239] width 318 height 421
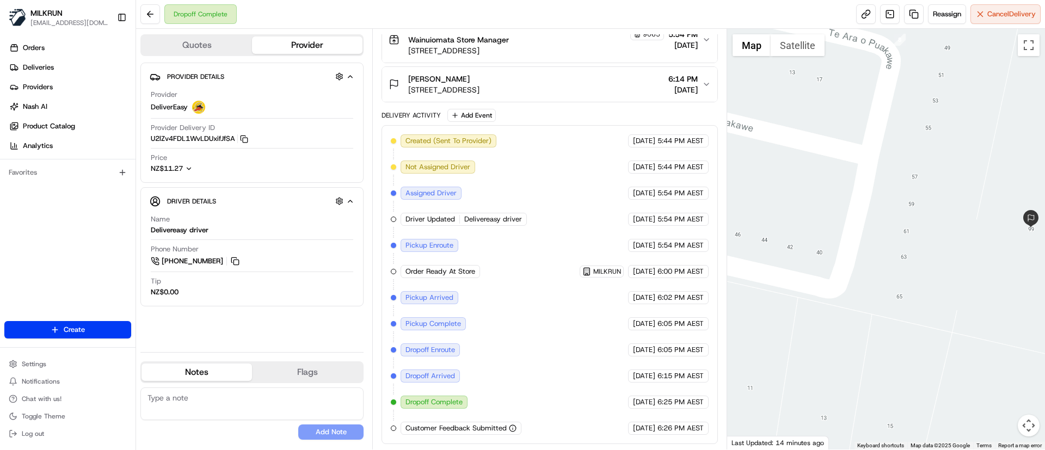
click at [938, 283] on div at bounding box center [886, 239] width 318 height 421
click at [45, 67] on span "Deliveries" at bounding box center [38, 68] width 31 height 10
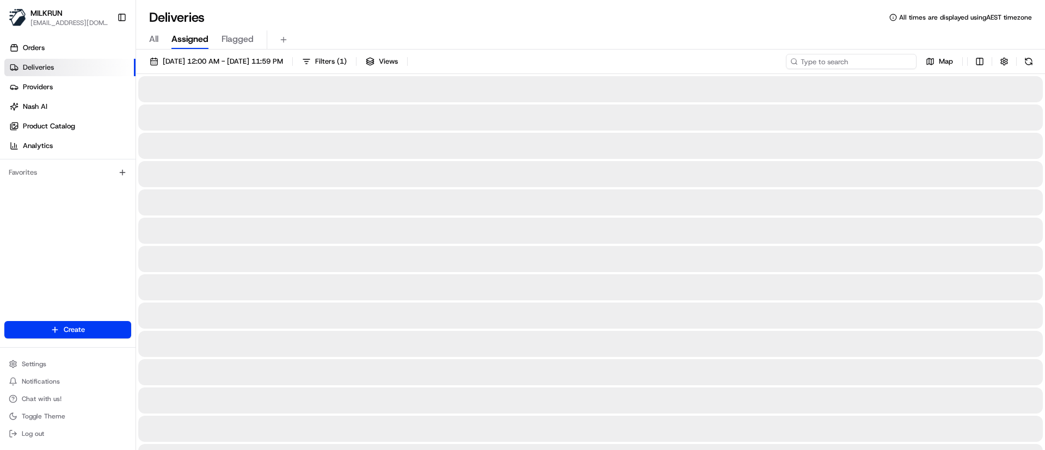
click at [864, 57] on input at bounding box center [851, 61] width 131 height 15
paste input "[PERSON_NAME]"
type input "[PERSON_NAME]"
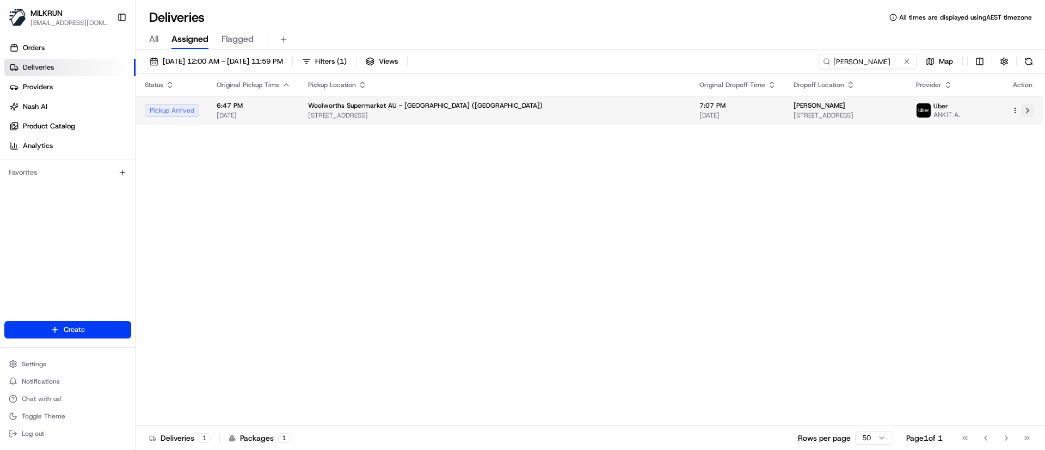
click at [1030, 109] on button at bounding box center [1027, 110] width 13 height 13
click at [1026, 115] on button at bounding box center [1027, 110] width 13 height 13
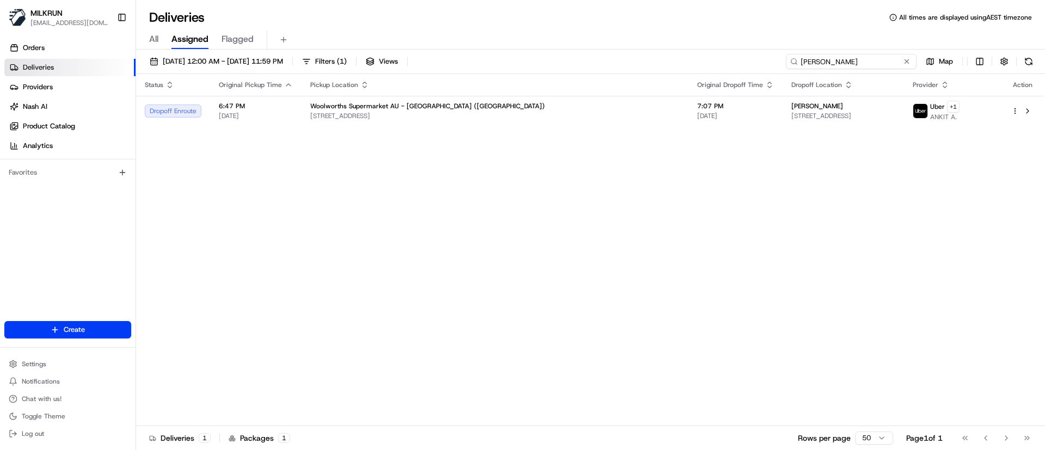
drag, startPoint x: 897, startPoint y: 61, endPoint x: 677, endPoint y: 58, distance: 220.4
click at [677, 58] on div "[DATE] 12:00 AM - [DATE] 11:59 PM Filters ( 1 ) Views [PERSON_NAME] Map" at bounding box center [590, 64] width 909 height 20
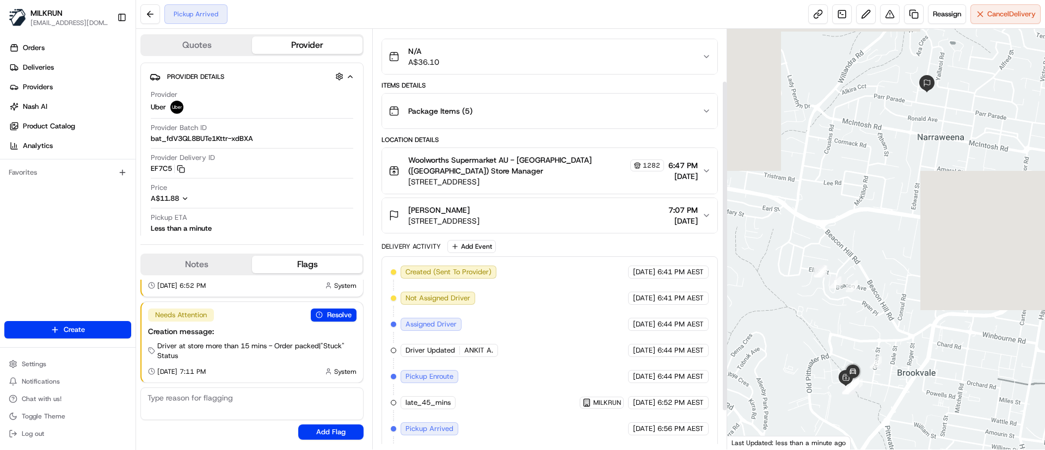
scroll to position [115, 0]
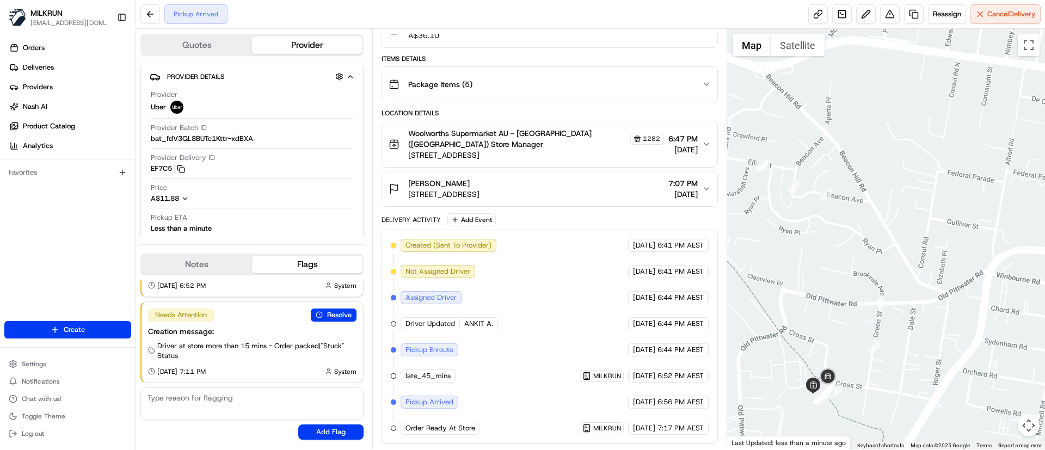
drag, startPoint x: 845, startPoint y: 373, endPoint x: 857, endPoint y: 320, distance: 54.8
click at [857, 320] on div at bounding box center [886, 239] width 318 height 421
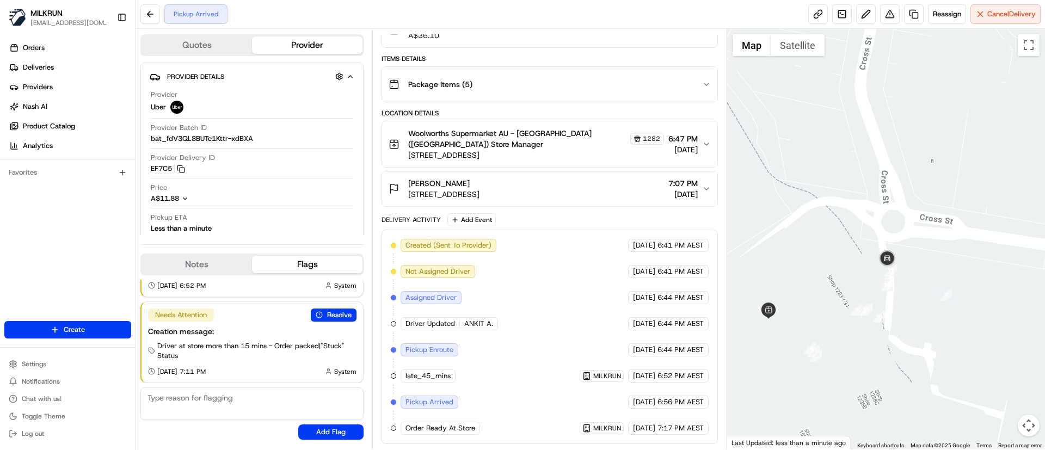
drag, startPoint x: 850, startPoint y: 324, endPoint x: 916, endPoint y: 323, distance: 66.9
click at [916, 323] on div at bounding box center [886, 239] width 318 height 421
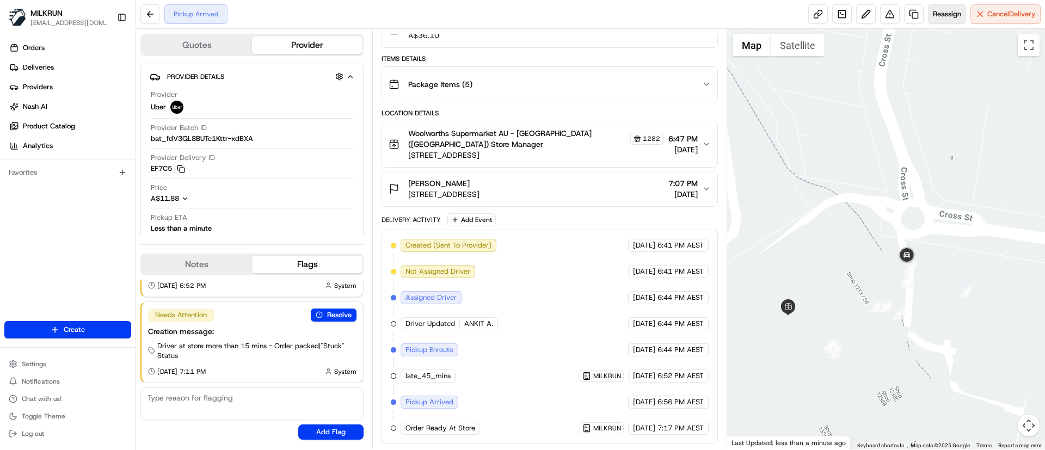
click at [938, 8] on button "Reassign" at bounding box center [947, 14] width 38 height 20
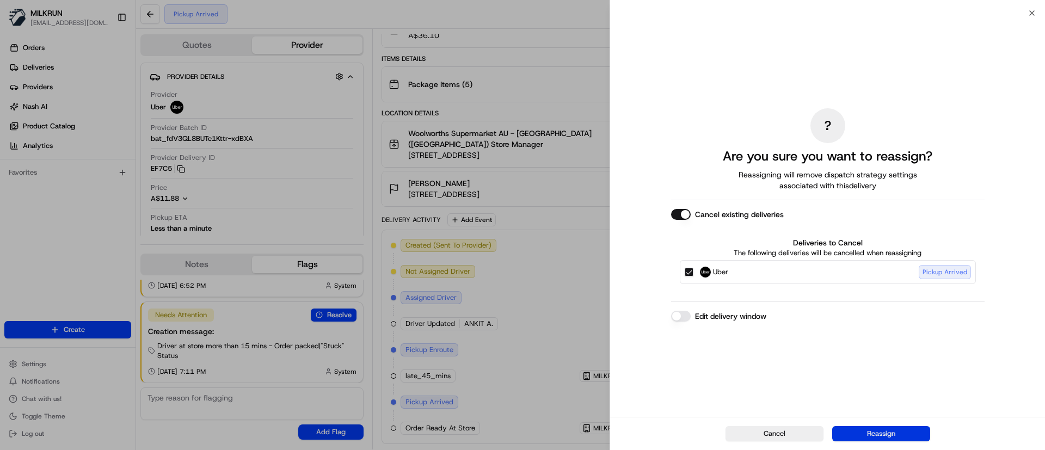
click at [888, 434] on button "Reassign" at bounding box center [881, 433] width 98 height 15
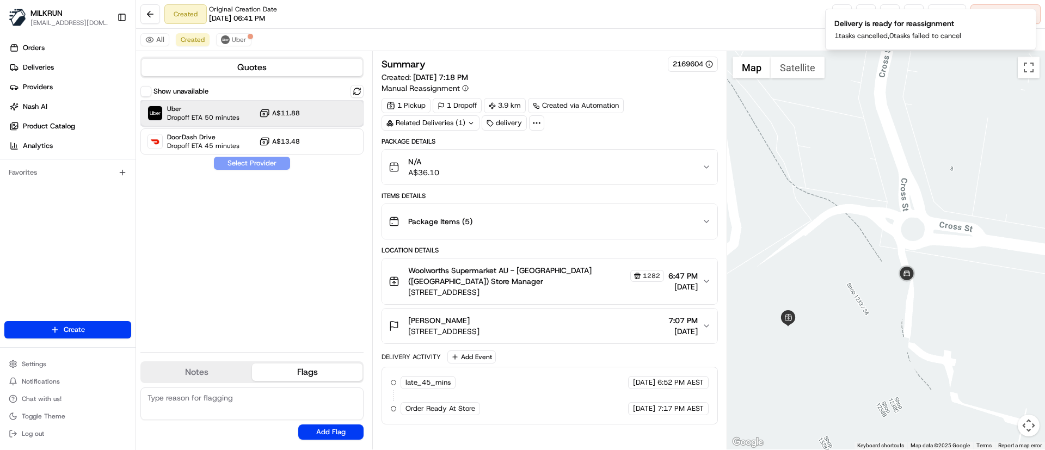
click at [274, 120] on div "Uber Dropoff ETA 50 minutes A$11.88" at bounding box center [251, 113] width 223 height 26
click at [238, 159] on button "Assign Provider" at bounding box center [251, 163] width 77 height 13
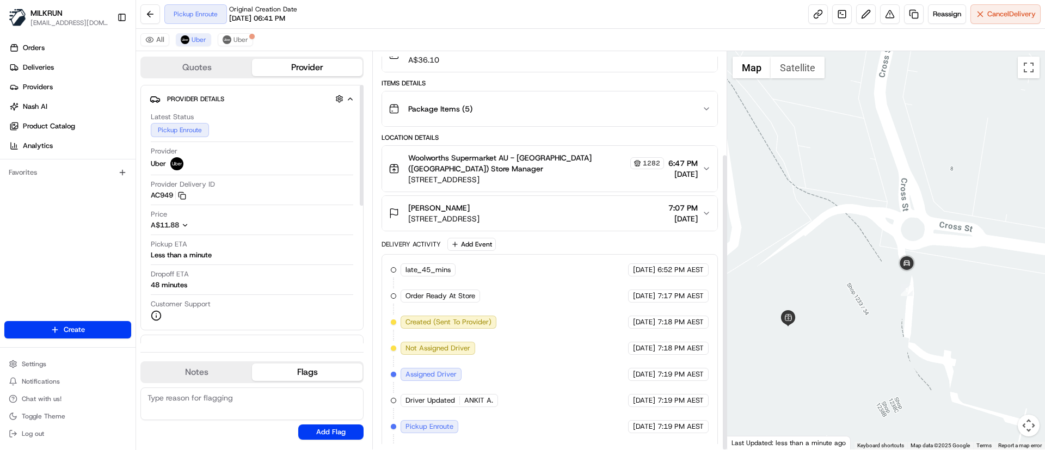
scroll to position [137, 0]
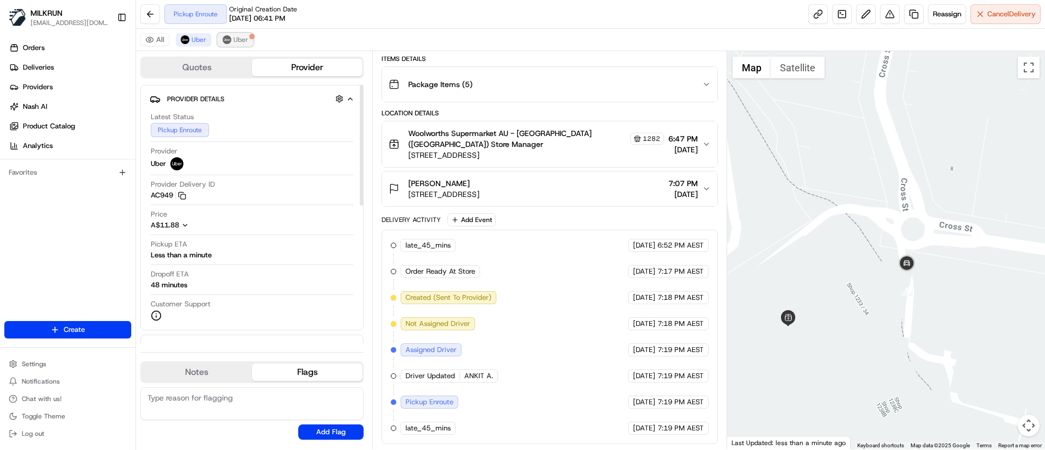
click at [242, 40] on span "Uber" at bounding box center [240, 39] width 15 height 9
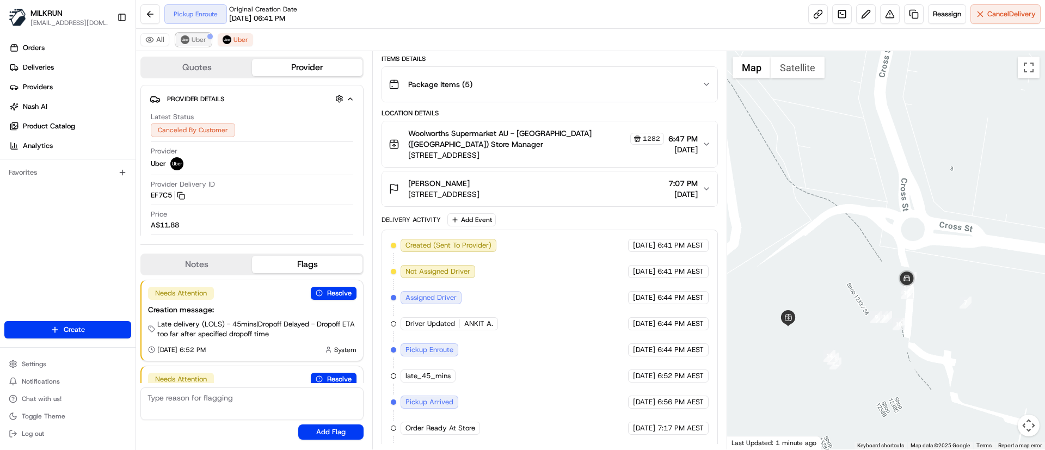
click at [195, 39] on span "Uber" at bounding box center [199, 39] width 15 height 9
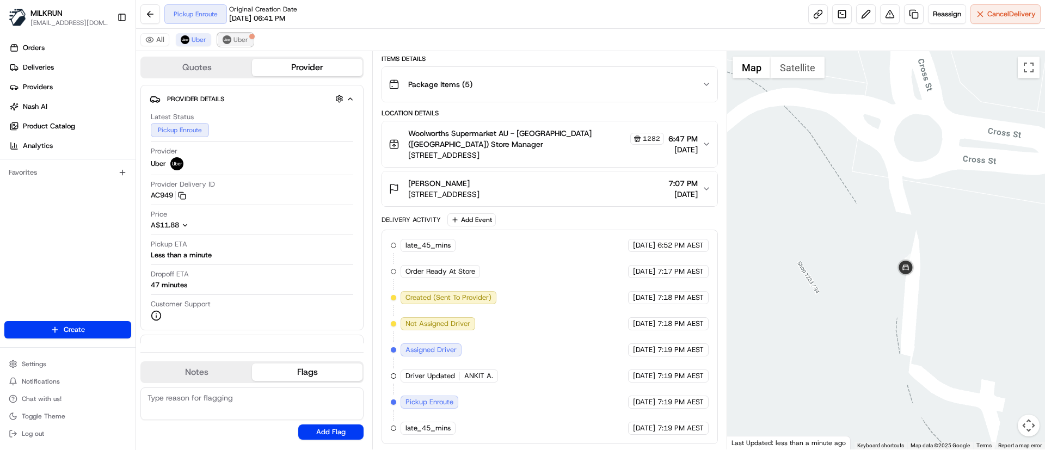
click at [242, 38] on span "Uber" at bounding box center [240, 39] width 15 height 9
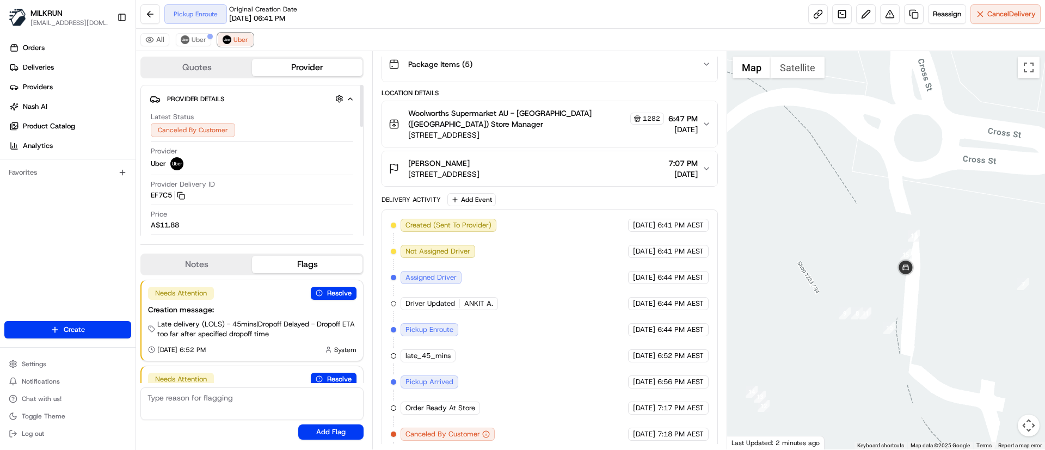
scroll to position [189, 0]
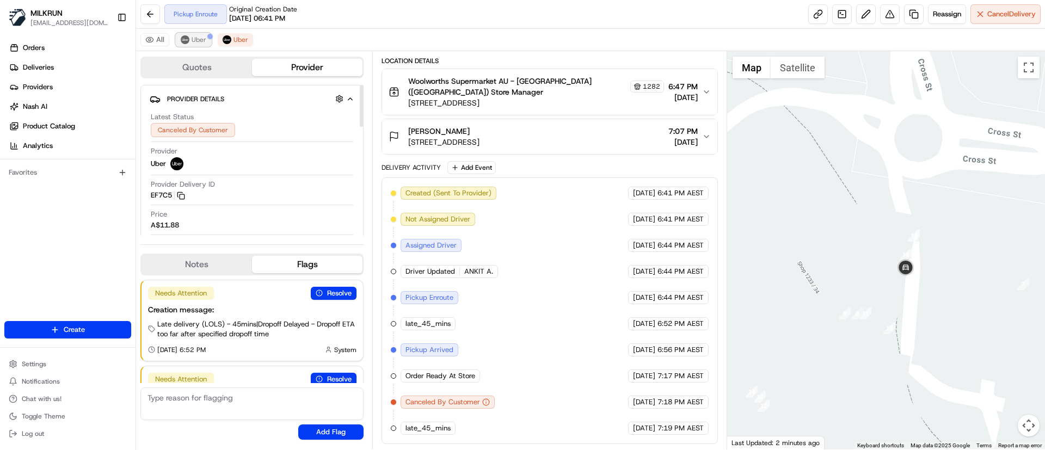
click at [196, 44] on button "Uber" at bounding box center [193, 39] width 35 height 13
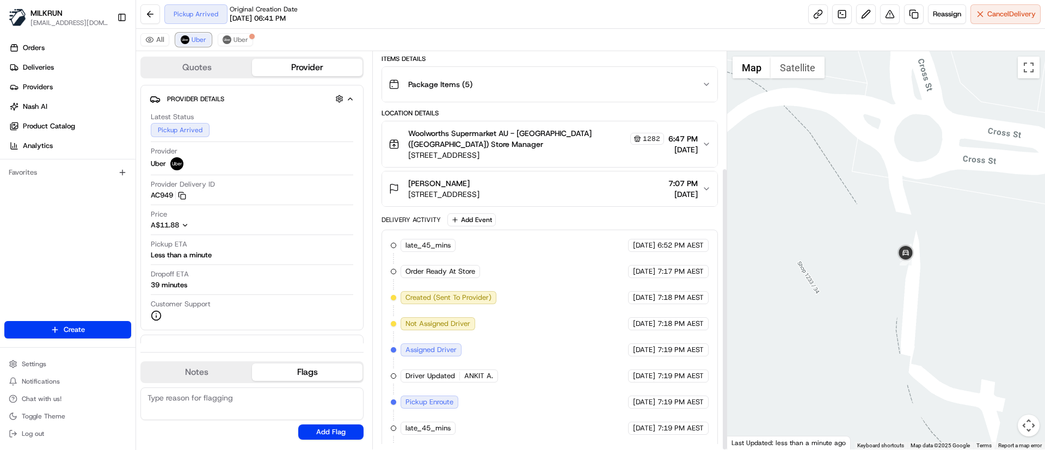
scroll to position [163, 0]
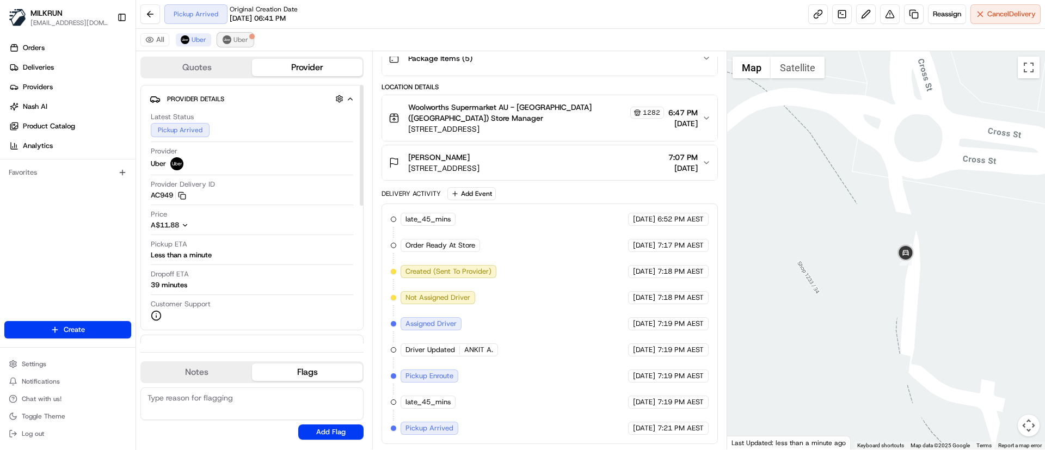
click at [240, 33] on button "Uber" at bounding box center [235, 39] width 35 height 13
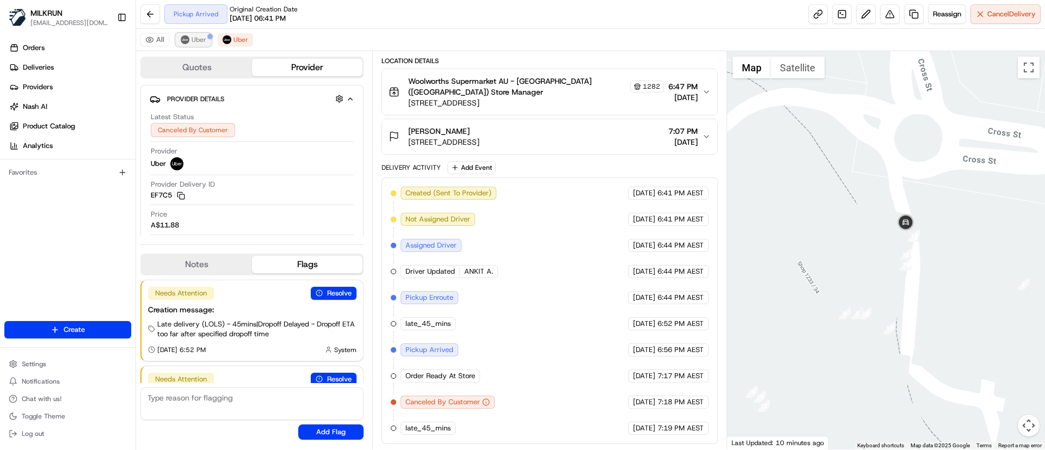
click at [196, 37] on span "Uber" at bounding box center [199, 39] width 15 height 9
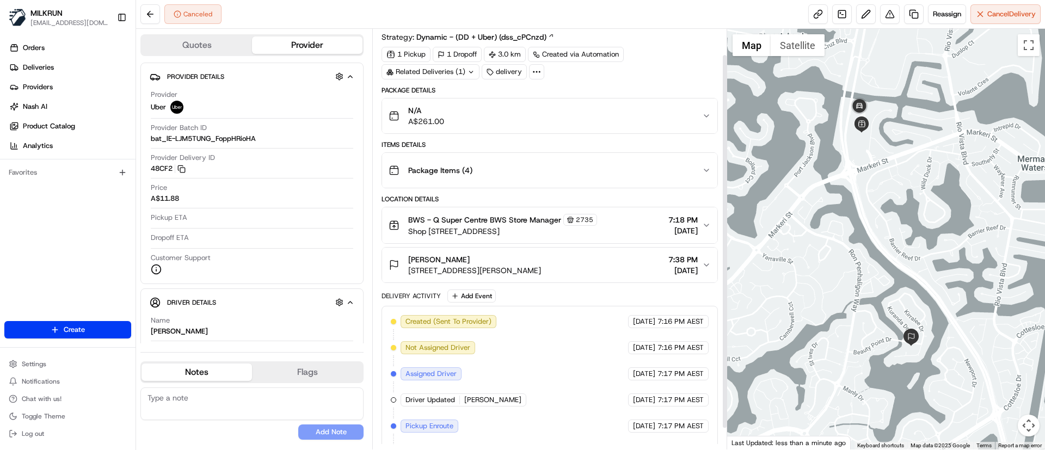
scroll to position [53, 0]
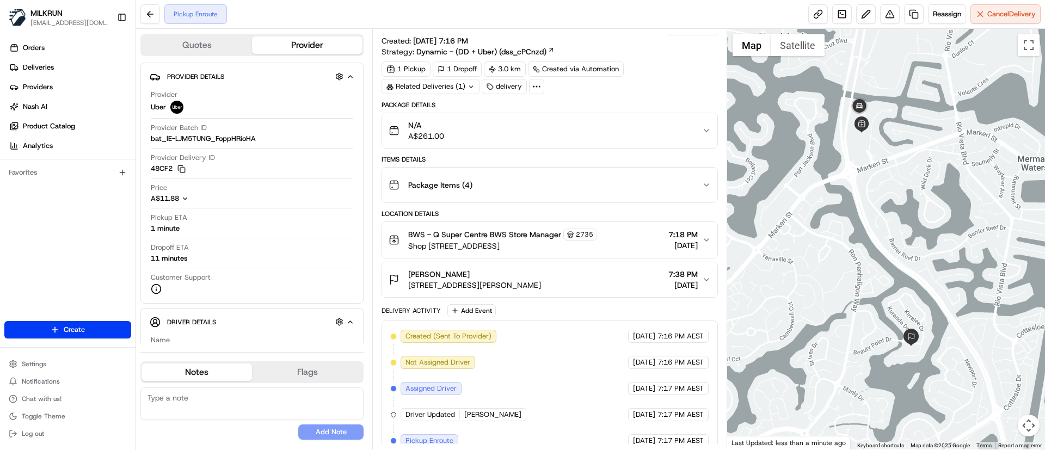
scroll to position [27, 0]
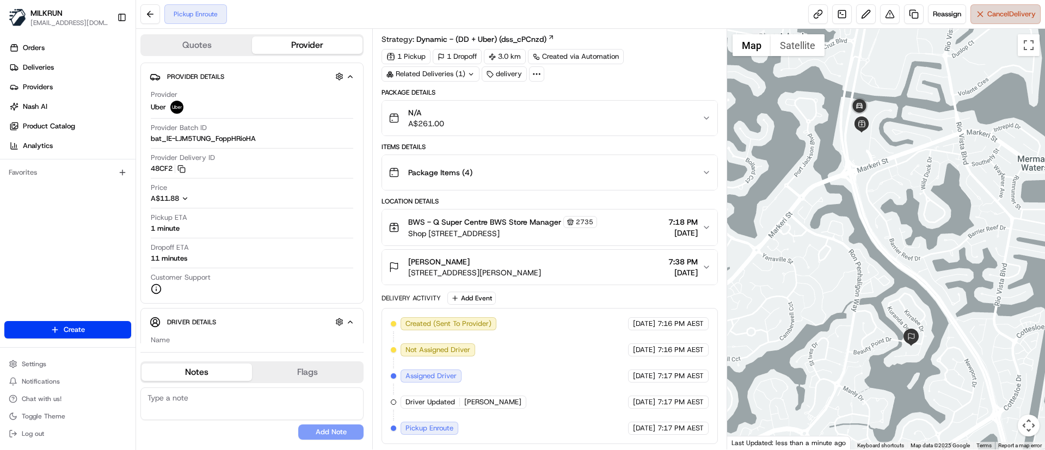
click at [1004, 21] on button "Cancel Delivery" at bounding box center [1005, 14] width 70 height 20
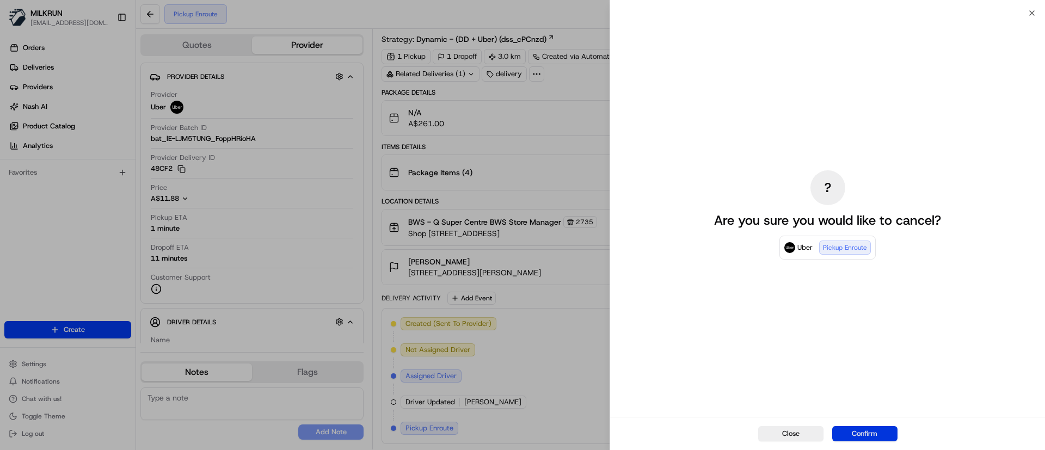
click at [896, 432] on button "Confirm" at bounding box center [864, 433] width 65 height 15
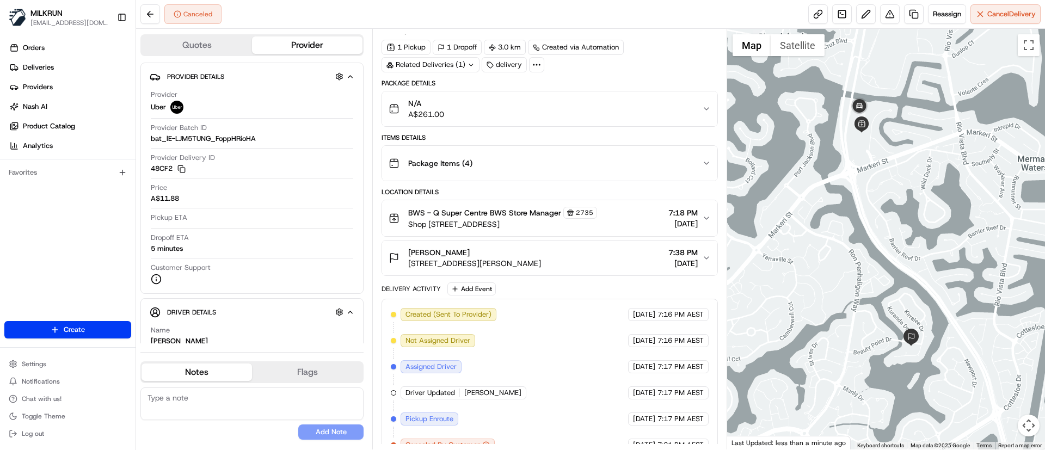
scroll to position [53, 0]
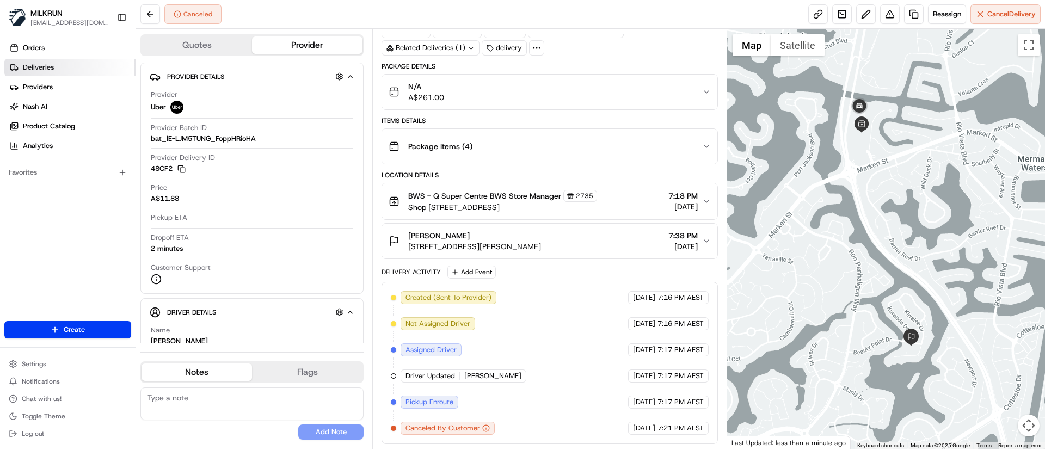
click at [47, 70] on span "Deliveries" at bounding box center [38, 68] width 31 height 10
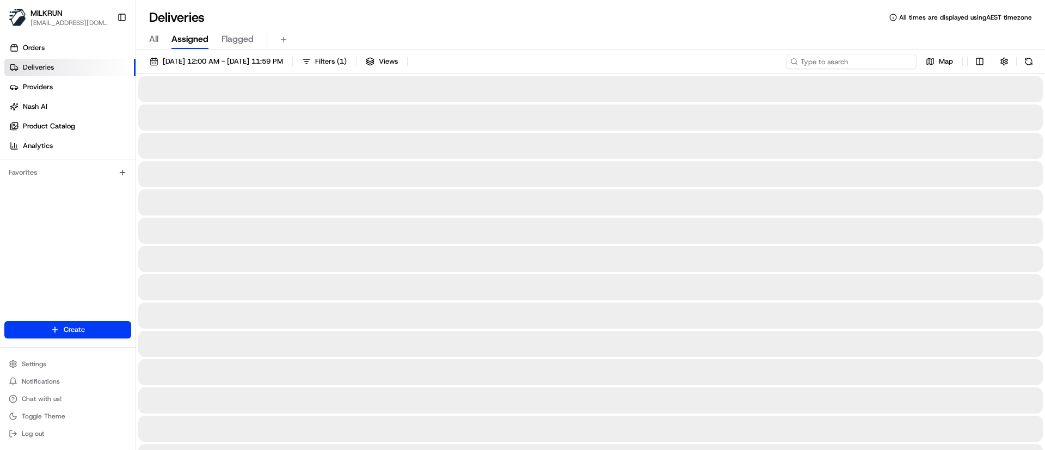
click at [857, 63] on input at bounding box center [851, 61] width 131 height 15
paste input "Hannah Brown"
click at [804, 63] on input "Hannah Brown" at bounding box center [851, 61] width 131 height 15
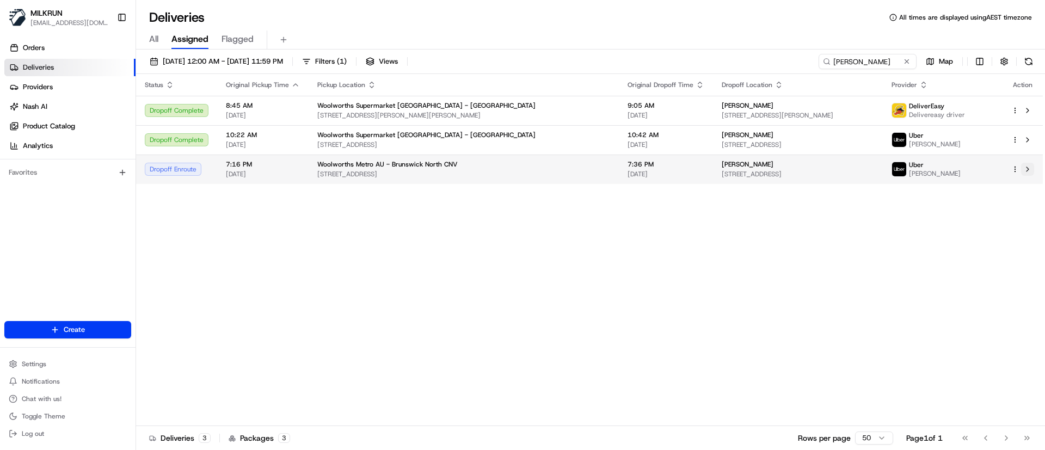
click at [1028, 172] on button at bounding box center [1027, 169] width 13 height 13
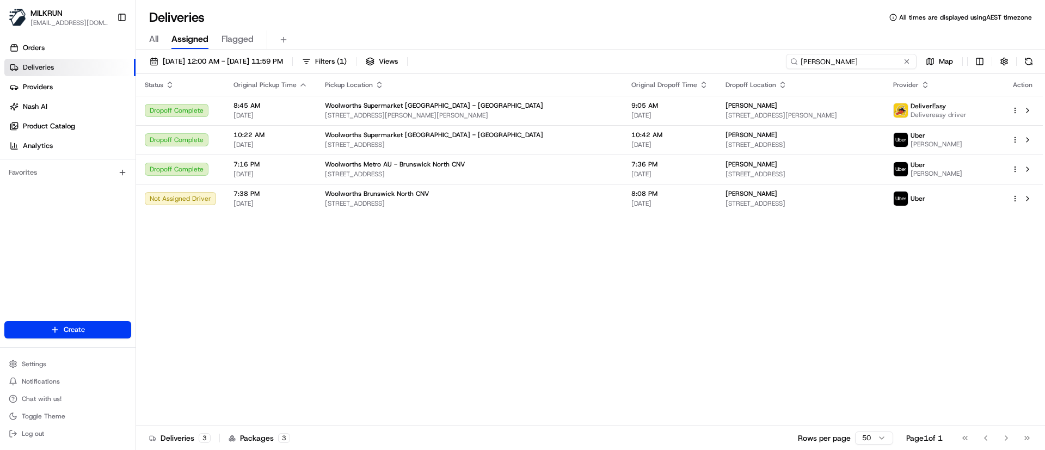
drag, startPoint x: 896, startPoint y: 63, endPoint x: 698, endPoint y: 64, distance: 197.6
click at [698, 64] on div "16/08/2025 12:00 AM - 16/08/2025 11:59 PM Filters ( 1 ) Views Hannah Brown Map" at bounding box center [590, 64] width 909 height 20
paste input "Reid"
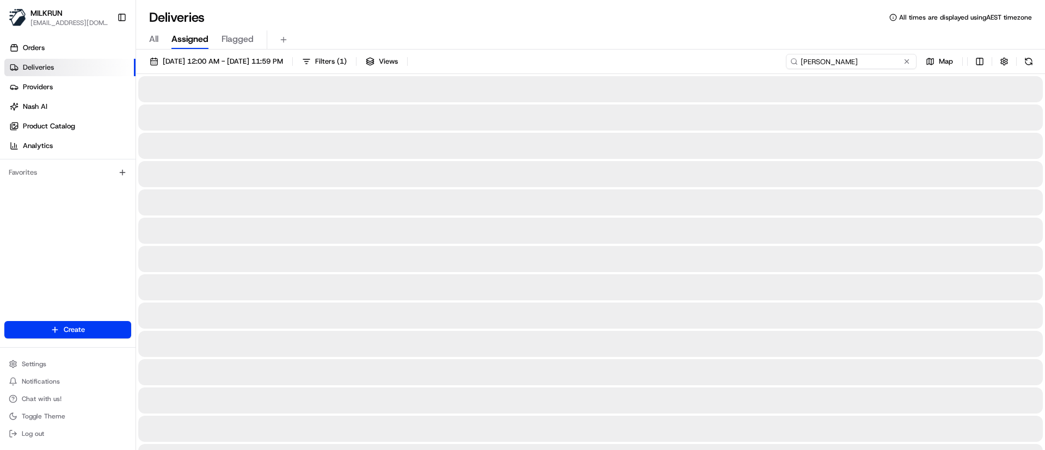
type input "[PERSON_NAME]"
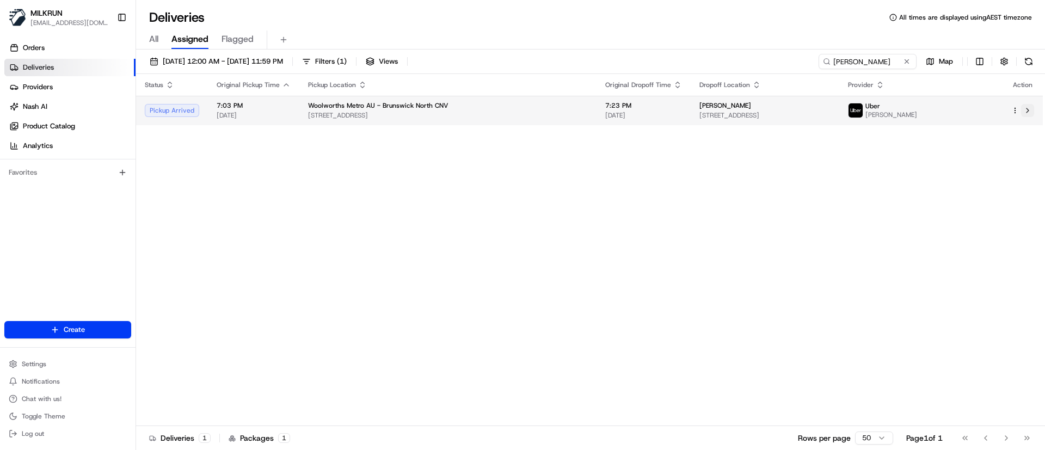
click at [1027, 109] on button at bounding box center [1027, 110] width 13 height 13
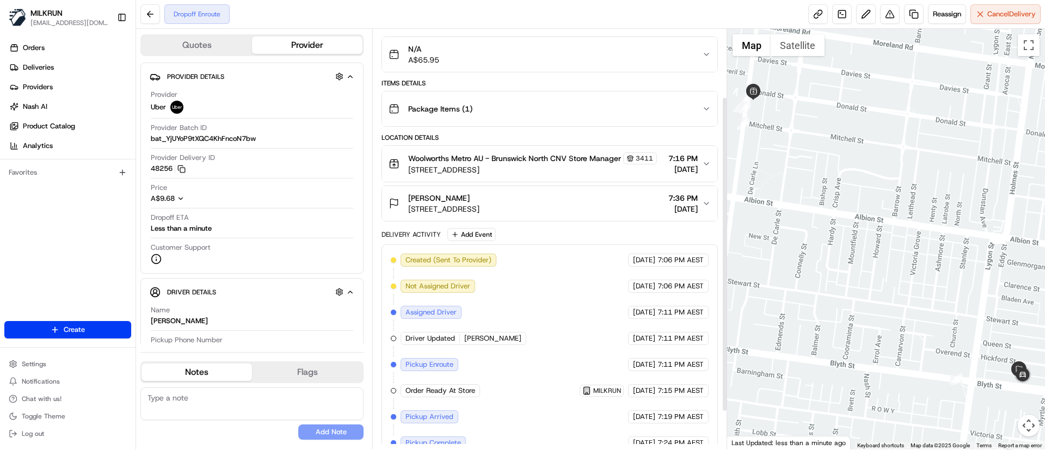
scroll to position [141, 0]
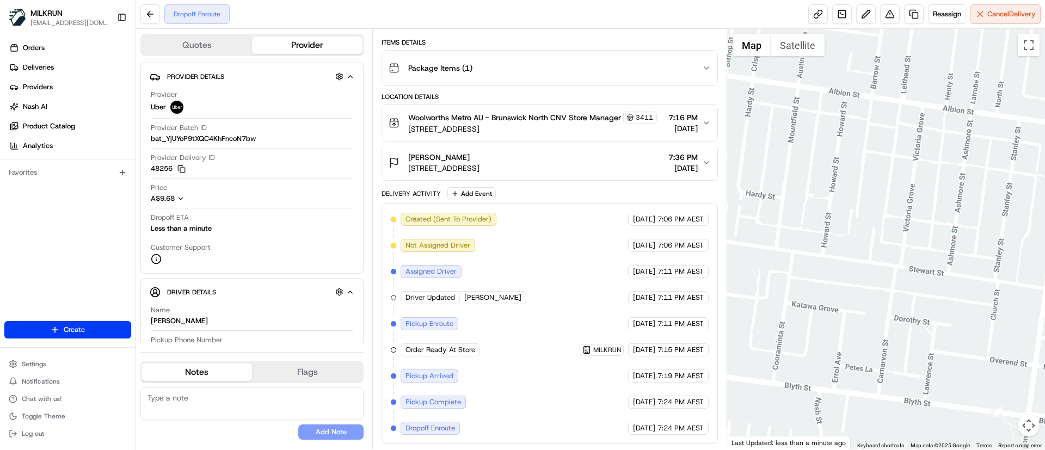
drag, startPoint x: 939, startPoint y: 341, endPoint x: 744, endPoint y: 246, distance: 216.9
click at [744, 246] on div at bounding box center [886, 239] width 318 height 421
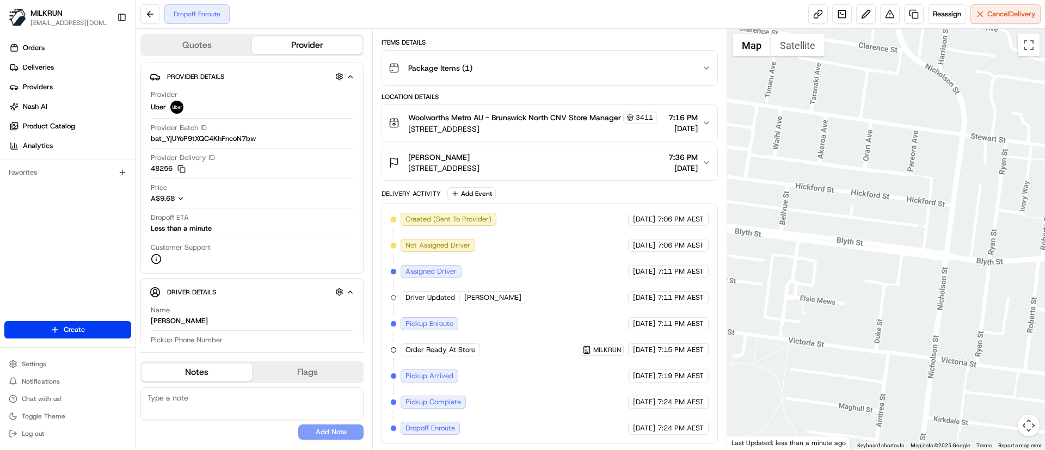
drag, startPoint x: 792, startPoint y: 275, endPoint x: 955, endPoint y: 327, distance: 170.2
click at [955, 327] on div at bounding box center [886, 239] width 318 height 421
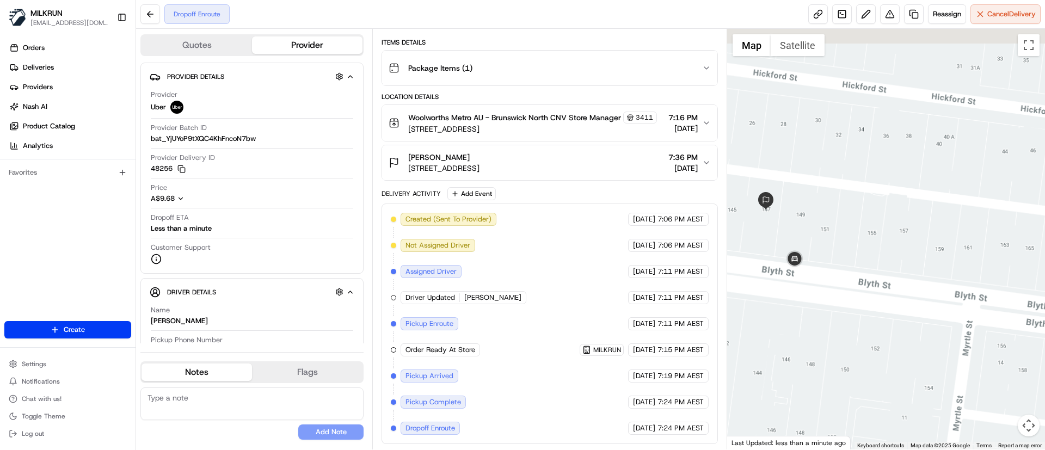
drag, startPoint x: 822, startPoint y: 256, endPoint x: 894, endPoint y: 299, distance: 83.5
click at [894, 299] on div at bounding box center [886, 239] width 318 height 421
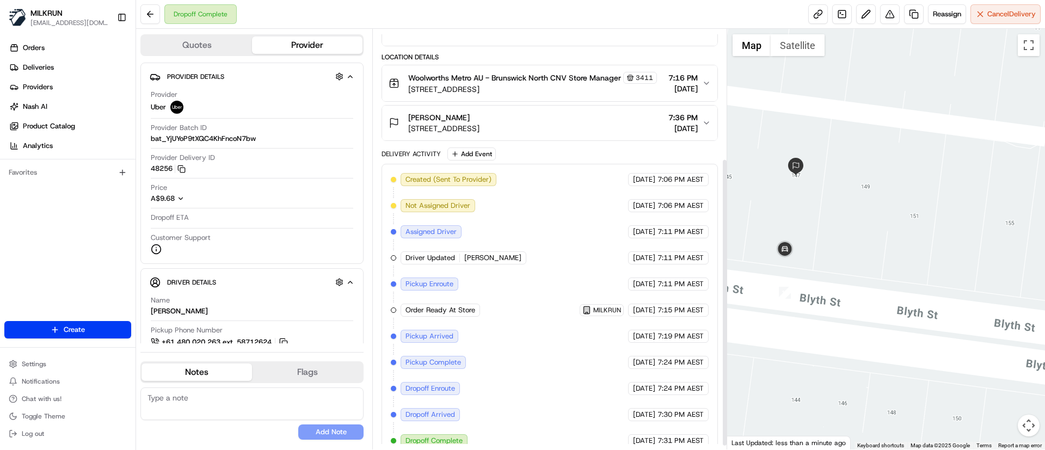
scroll to position [193, 0]
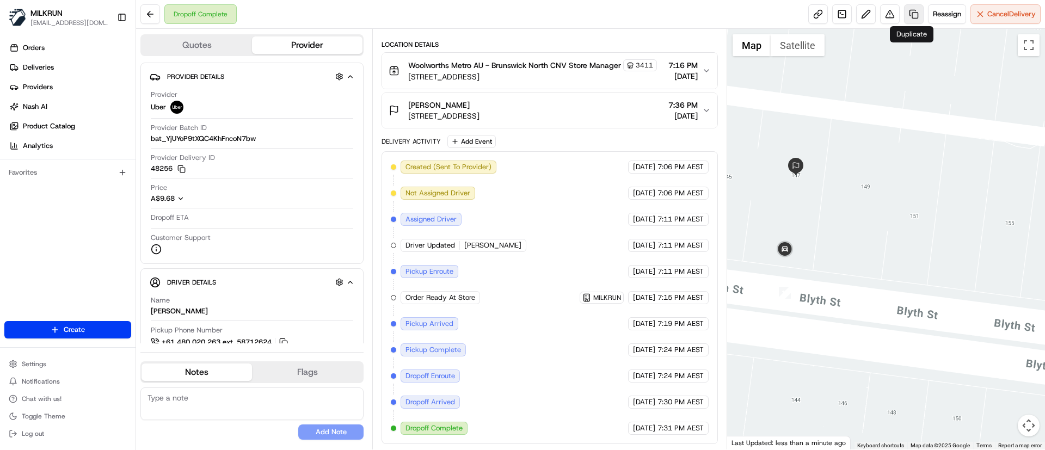
click at [910, 11] on link at bounding box center [914, 14] width 20 height 20
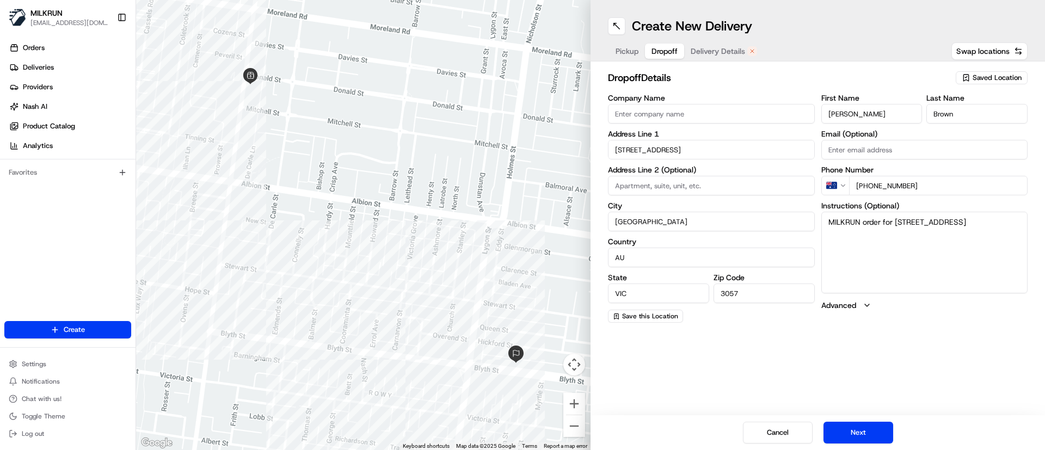
click at [669, 53] on span "Dropoff" at bounding box center [664, 51] width 26 height 11
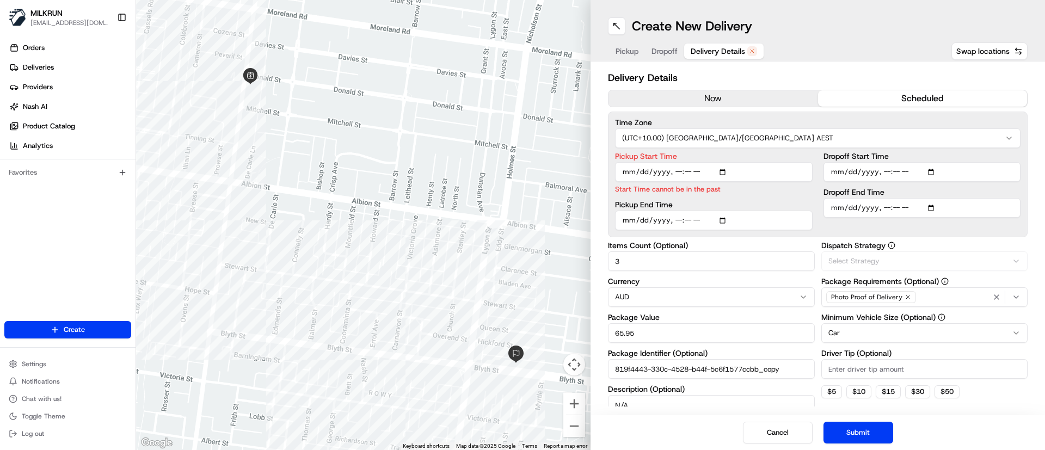
click at [696, 52] on span "Delivery Details" at bounding box center [718, 51] width 54 height 11
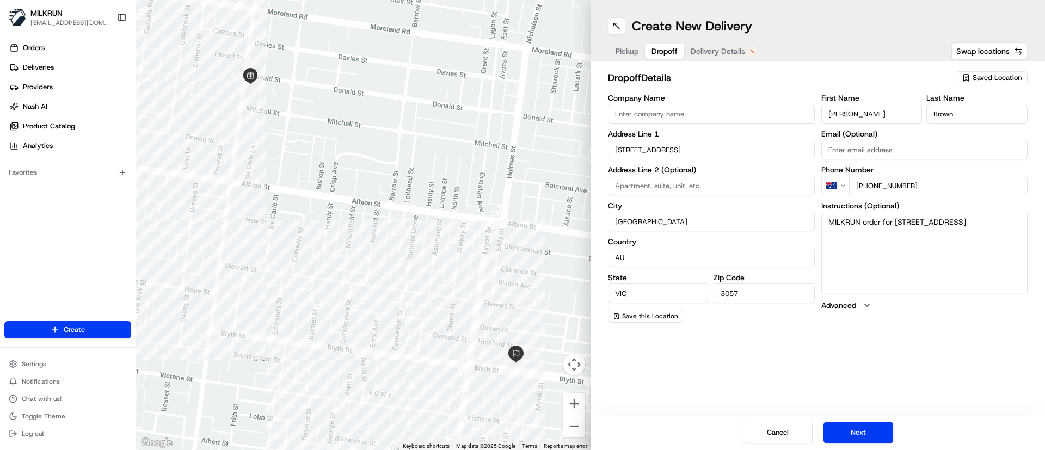
click at [659, 51] on span "Dropoff" at bounding box center [664, 51] width 26 height 11
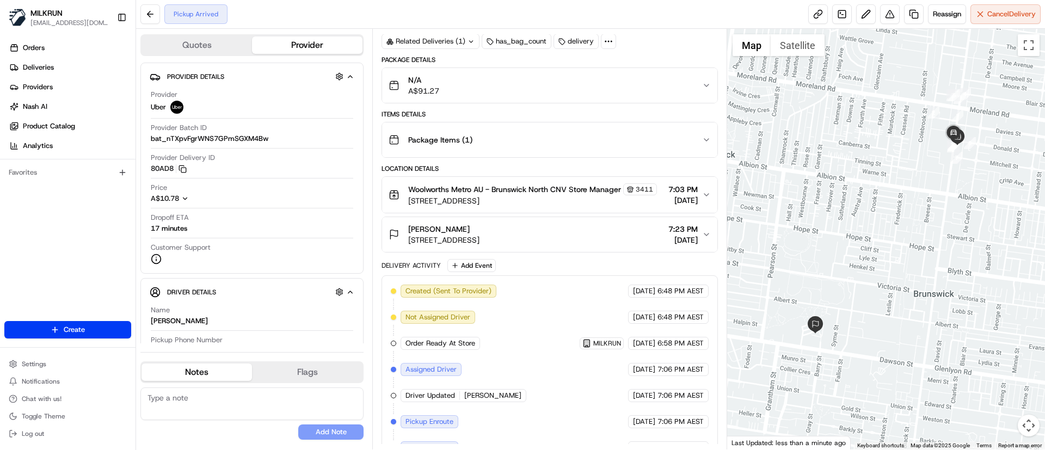
scroll to position [89, 0]
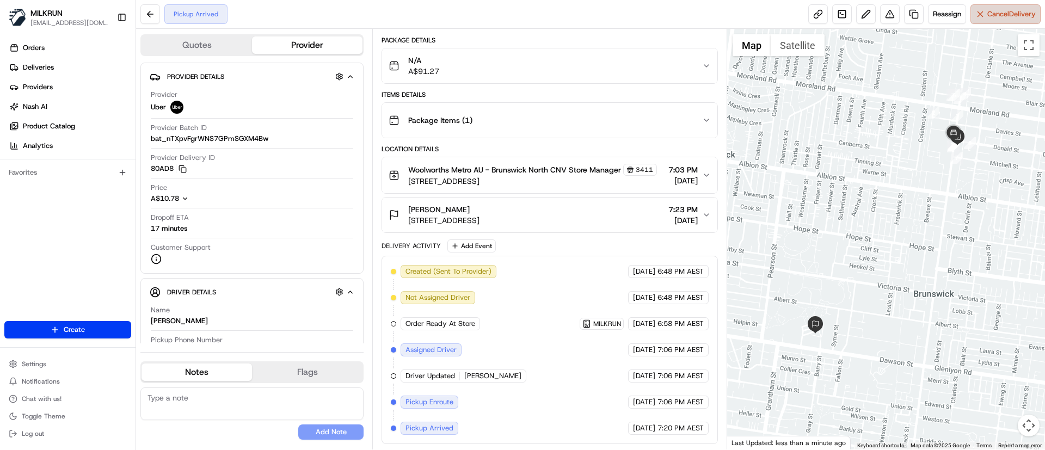
click at [982, 18] on button "Cancel Delivery" at bounding box center [1005, 14] width 70 height 20
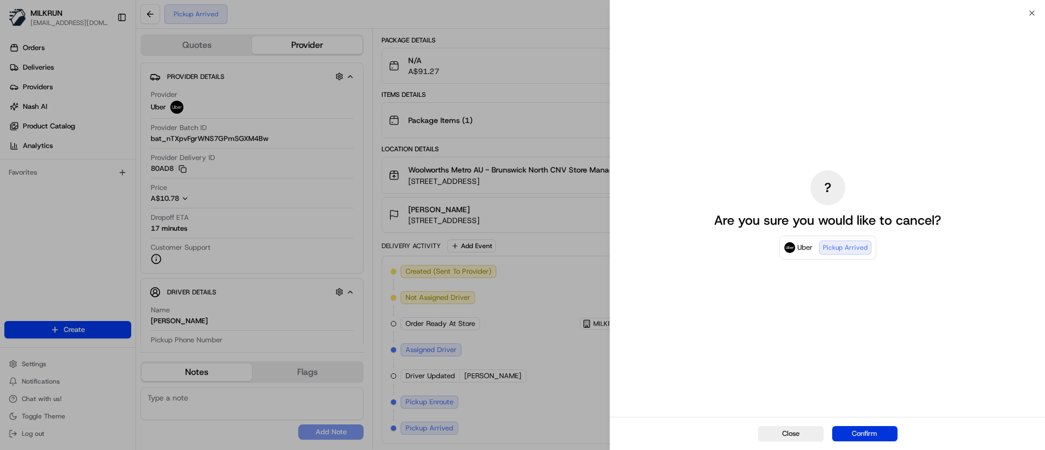
click at [852, 430] on button "Confirm" at bounding box center [864, 433] width 65 height 15
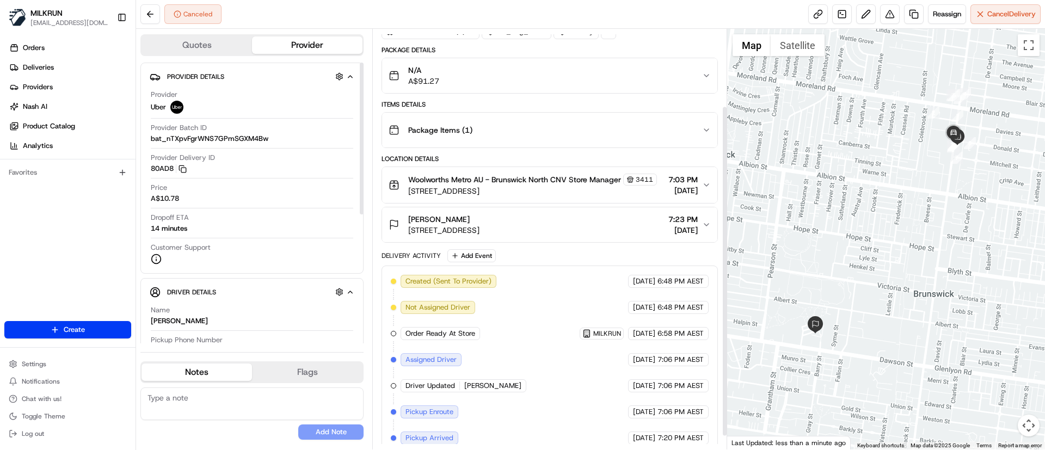
scroll to position [115, 0]
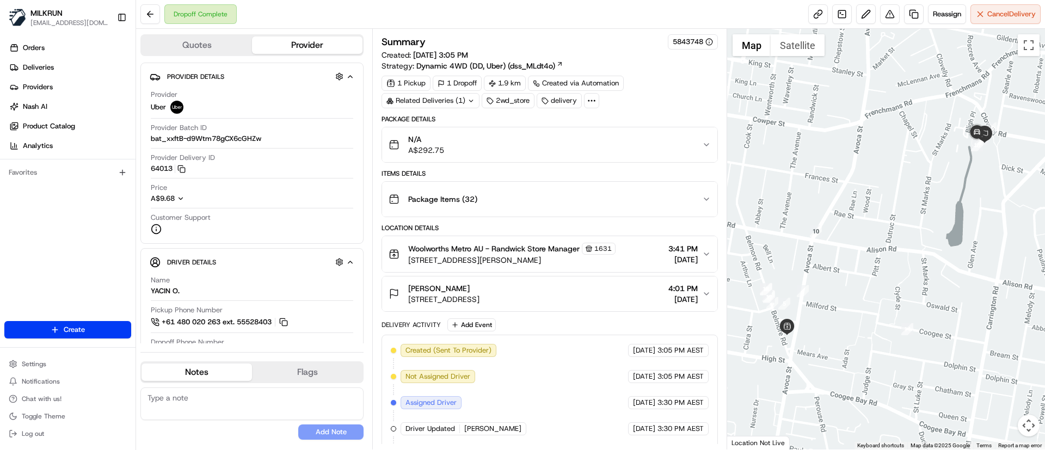
scroll to position [69, 0]
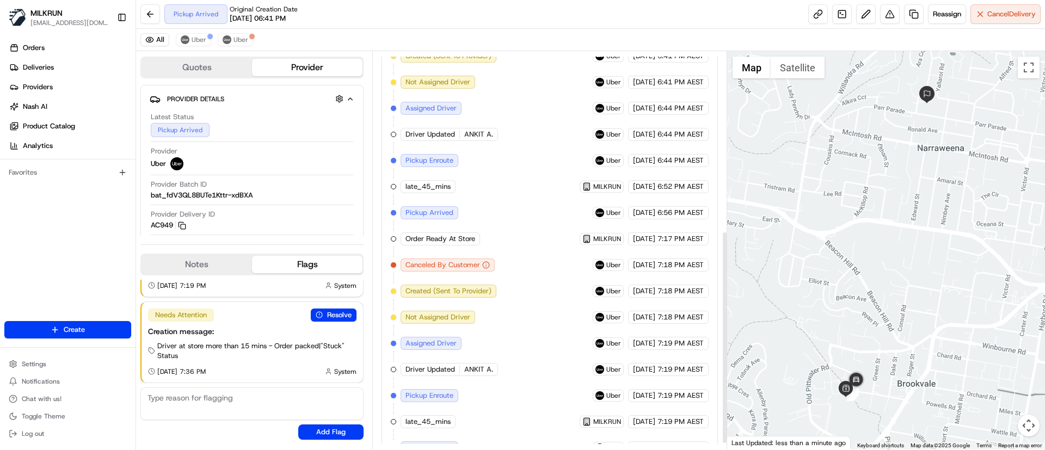
scroll to position [346, 0]
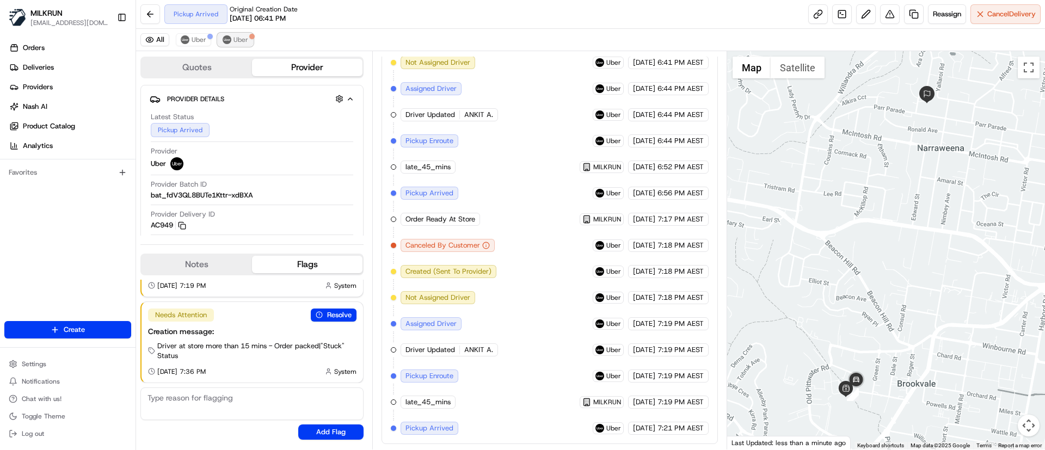
click at [241, 45] on button "Uber" at bounding box center [235, 39] width 35 height 13
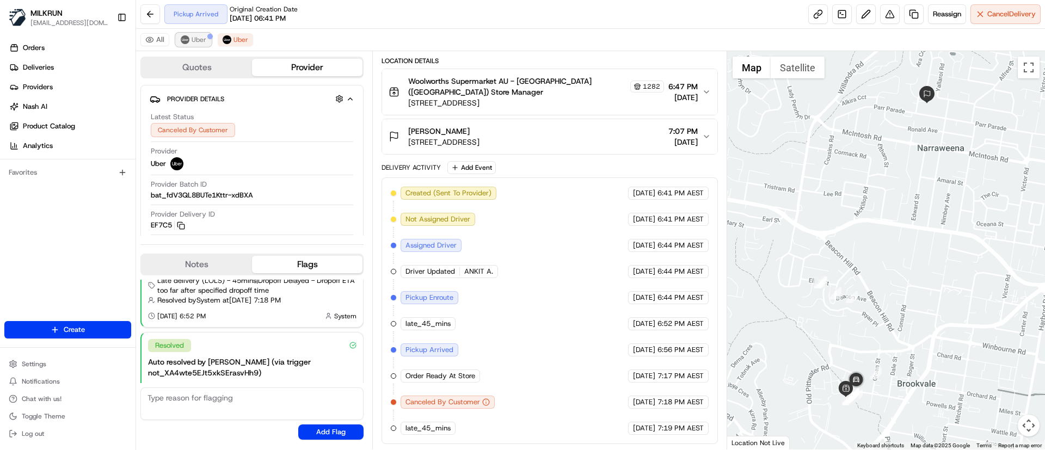
click at [206, 42] on button "Uber" at bounding box center [193, 39] width 35 height 13
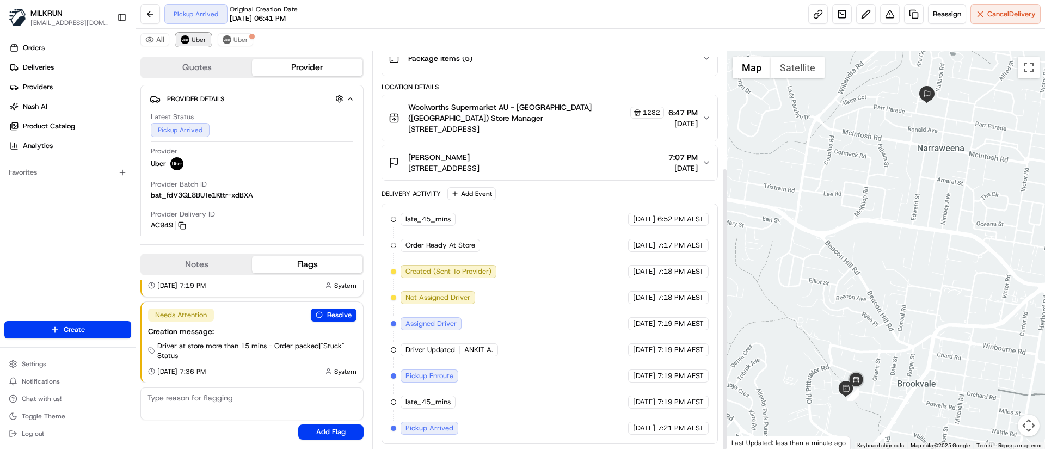
scroll to position [163, 0]
click at [239, 40] on span "Uber" at bounding box center [240, 39] width 15 height 9
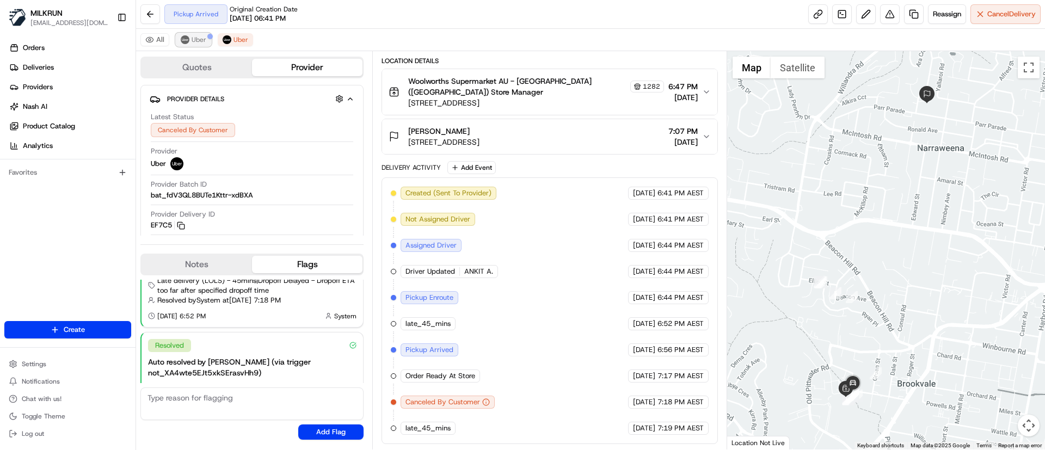
click at [197, 40] on span "Uber" at bounding box center [199, 39] width 15 height 9
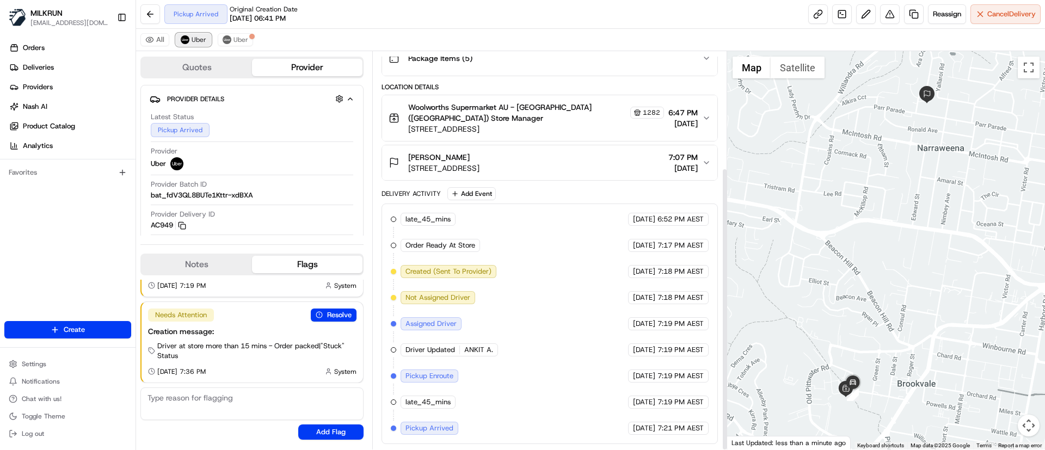
scroll to position [163, 0]
click at [236, 43] on span "Uber" at bounding box center [240, 39] width 15 height 9
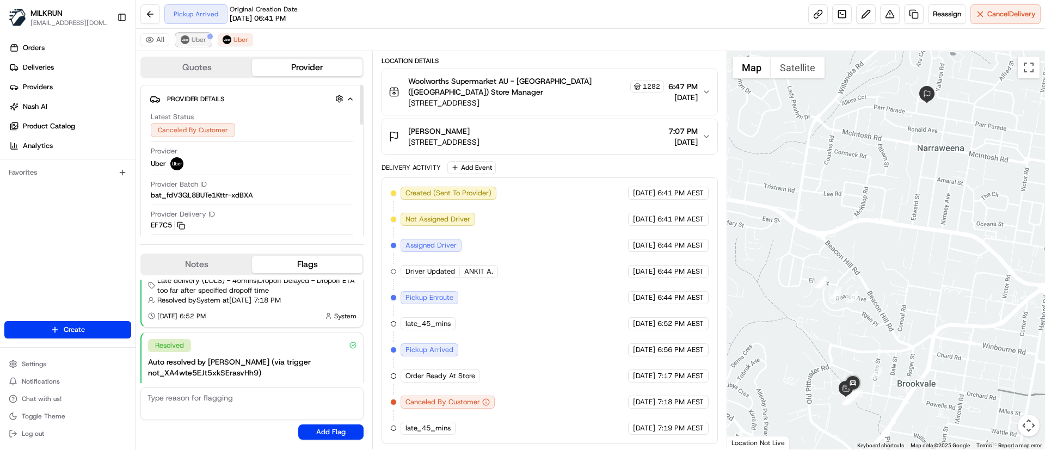
click at [196, 41] on span "Uber" at bounding box center [199, 39] width 15 height 9
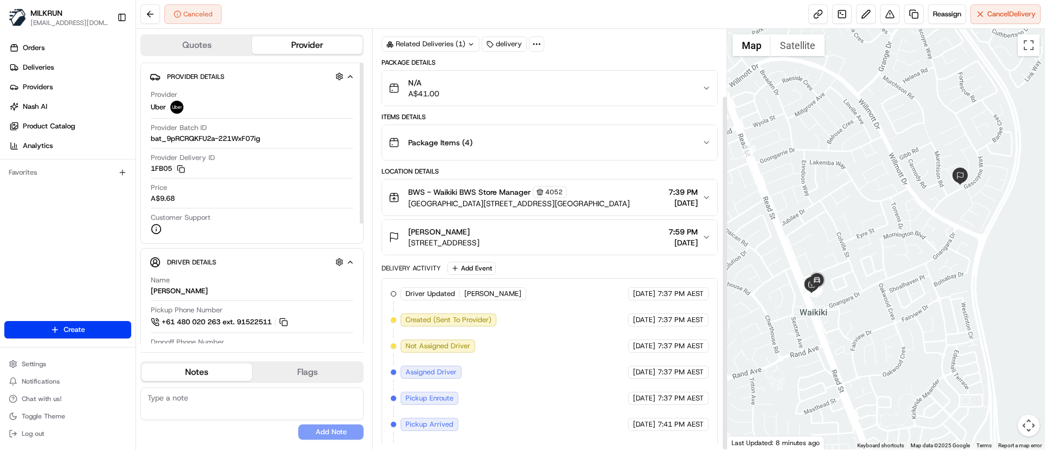
scroll to position [79, 0]
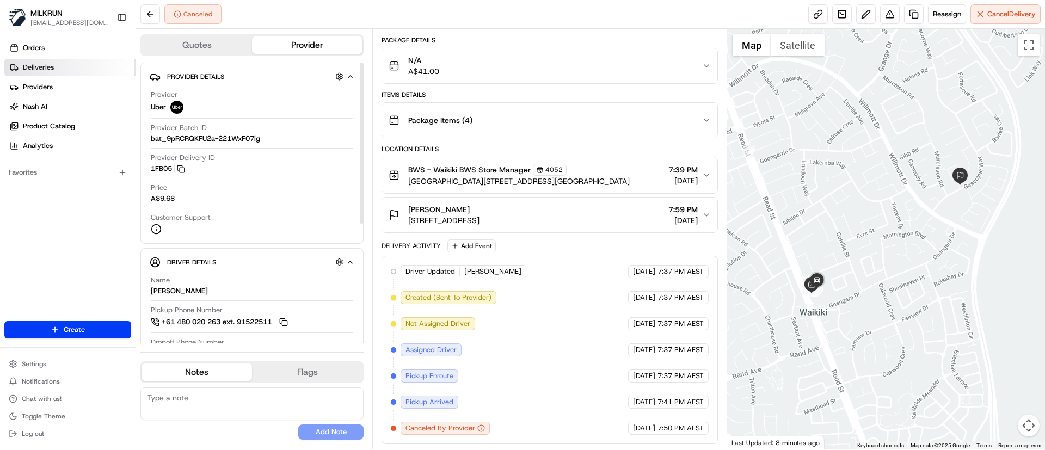
click at [47, 69] on span "Deliveries" at bounding box center [38, 68] width 31 height 10
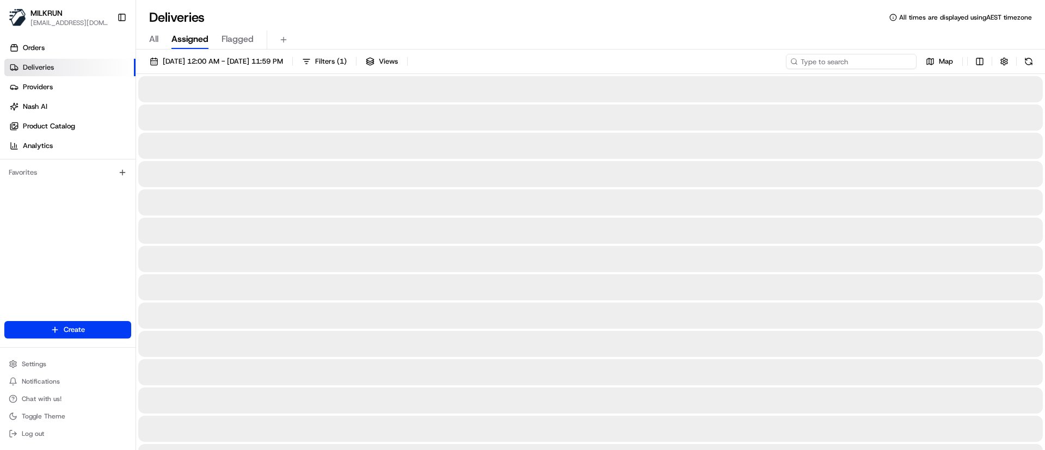
click at [883, 59] on input at bounding box center [851, 61] width 131 height 15
paste input "[PERSON_NAME]"
click at [804, 58] on input "[PERSON_NAME]" at bounding box center [851, 61] width 131 height 15
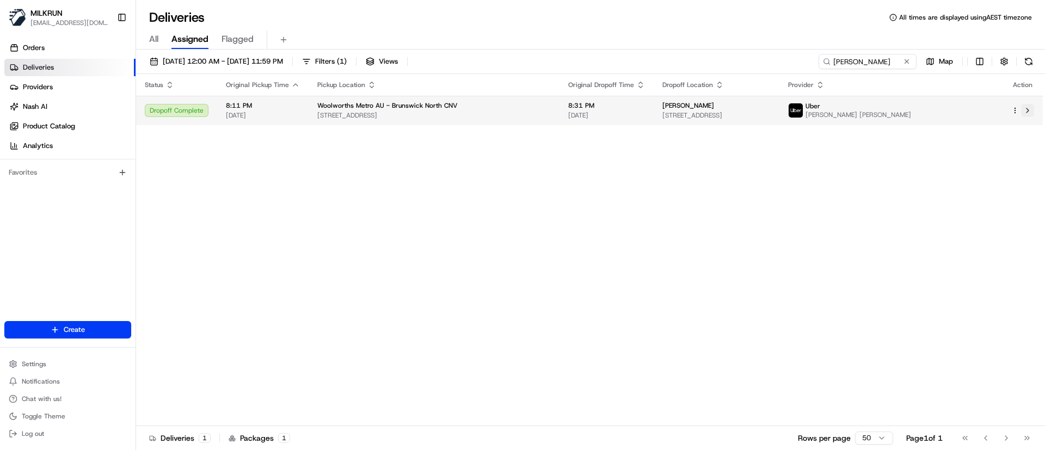
click at [1028, 109] on button at bounding box center [1027, 110] width 13 height 13
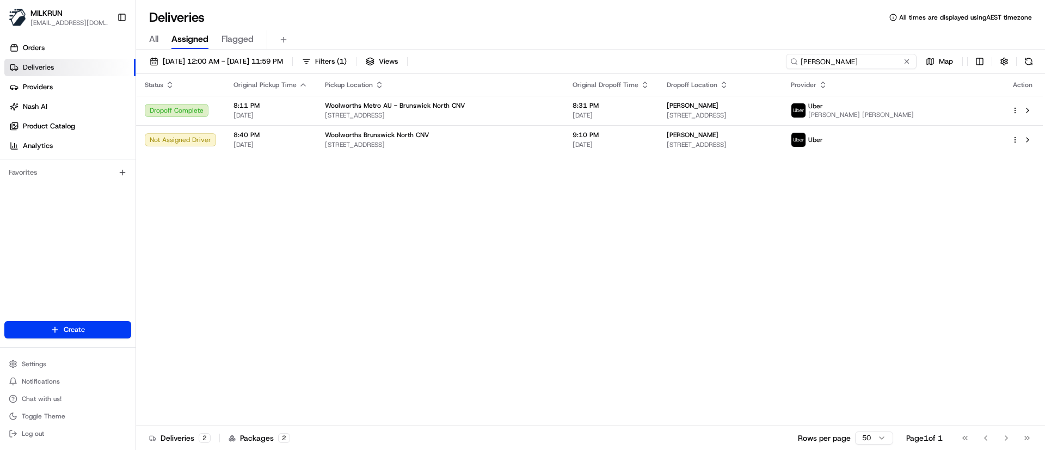
drag, startPoint x: 880, startPoint y: 64, endPoint x: 702, endPoint y: 63, distance: 178.5
click at [702, 63] on div "[DATE] 12:00 AM - [DATE] 11:59 PM Filters ( 1 ) Views [PERSON_NAME] Map" at bounding box center [590, 64] width 909 height 20
paste input "[PERSON_NAME]"
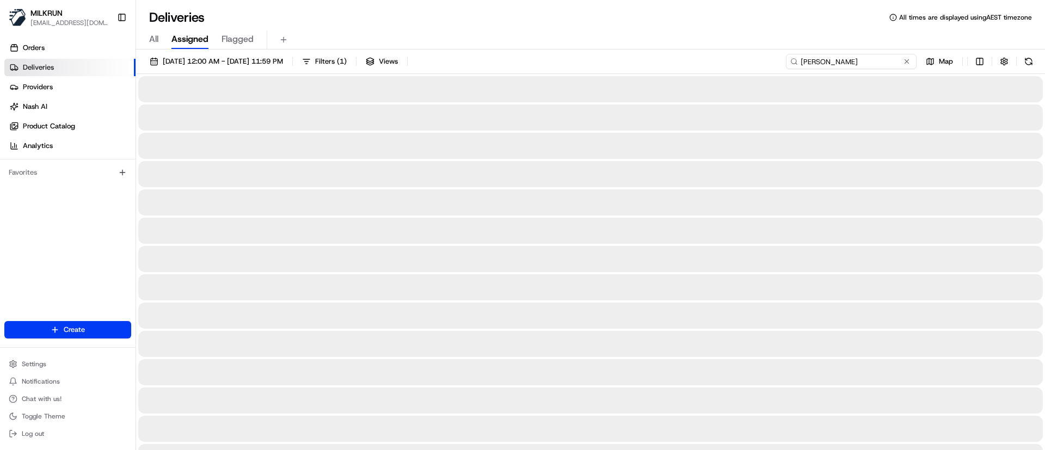
click at [799, 57] on input "[PERSON_NAME]" at bounding box center [851, 61] width 131 height 15
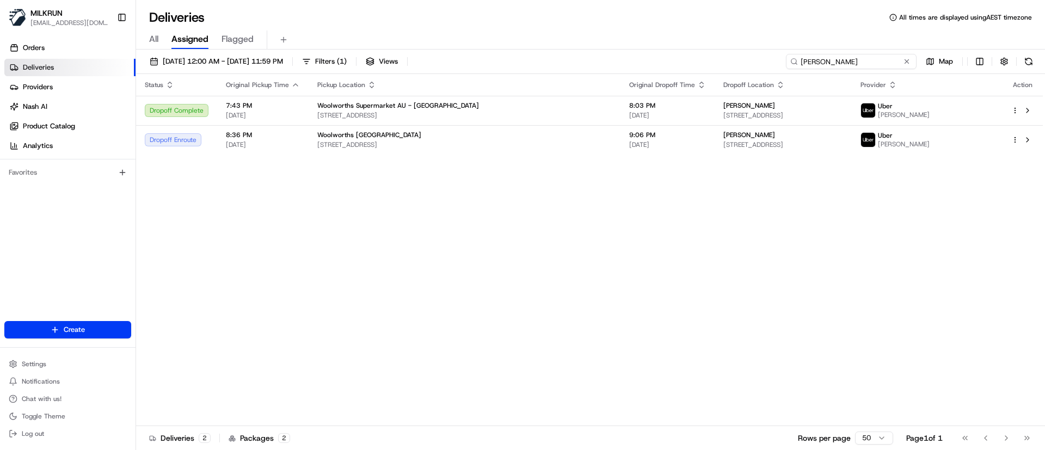
drag, startPoint x: 865, startPoint y: 64, endPoint x: 653, endPoint y: 70, distance: 212.4
click at [653, 70] on div "[DATE] 12:00 AM - [DATE] 11:59 PM Filters ( 1 ) Views [PERSON_NAME] Map" at bounding box center [590, 64] width 909 height 20
paste input "[PERSON_NAME]"
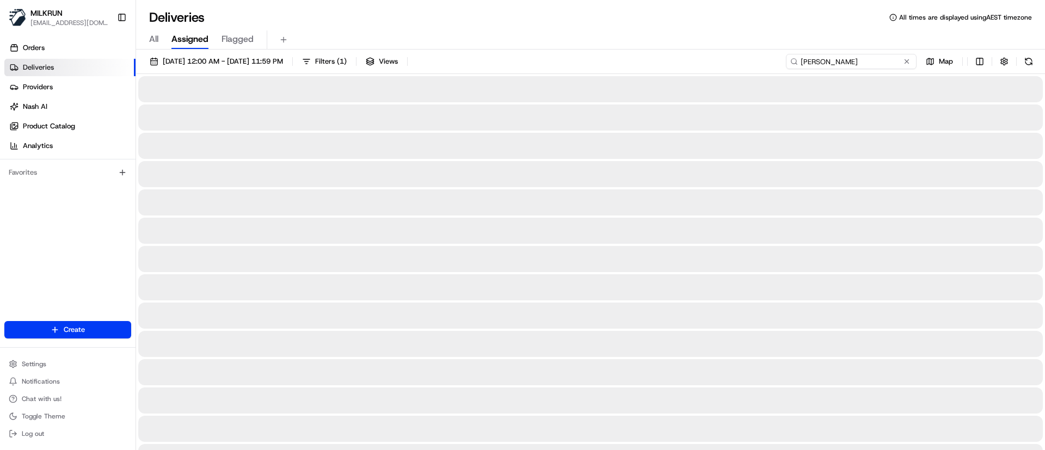
click at [802, 60] on input "[PERSON_NAME]" at bounding box center [851, 61] width 131 height 15
type input "[PERSON_NAME]"
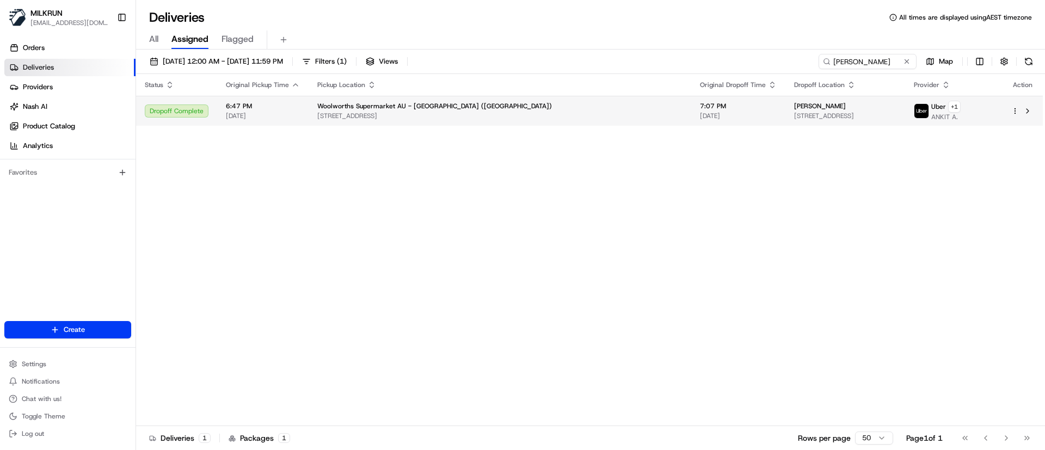
click at [1033, 109] on button at bounding box center [1027, 110] width 13 height 13
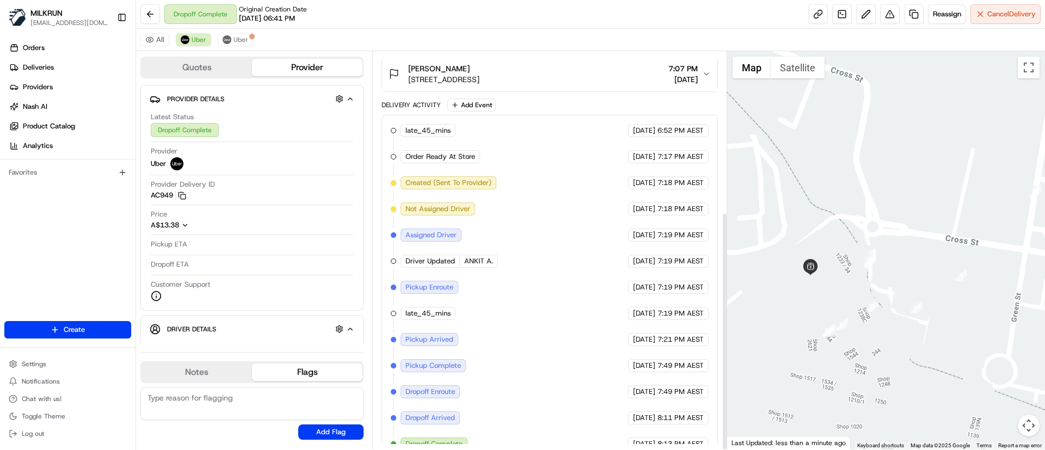
scroll to position [268, 0]
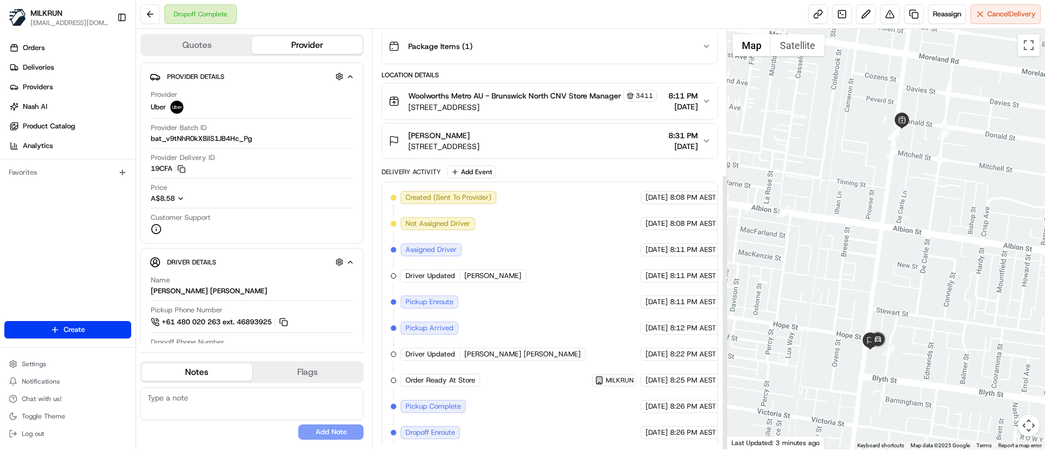
scroll to position [219, 0]
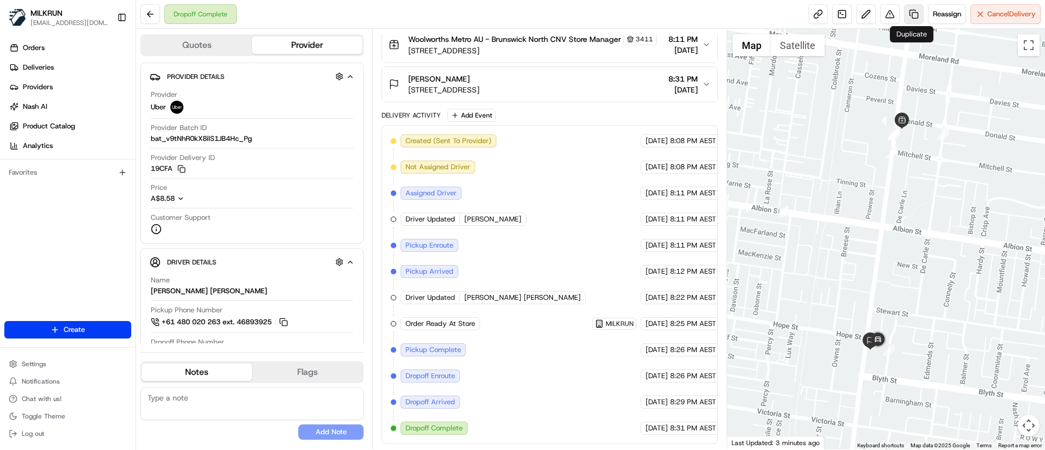
click at [908, 18] on link at bounding box center [914, 14] width 20 height 20
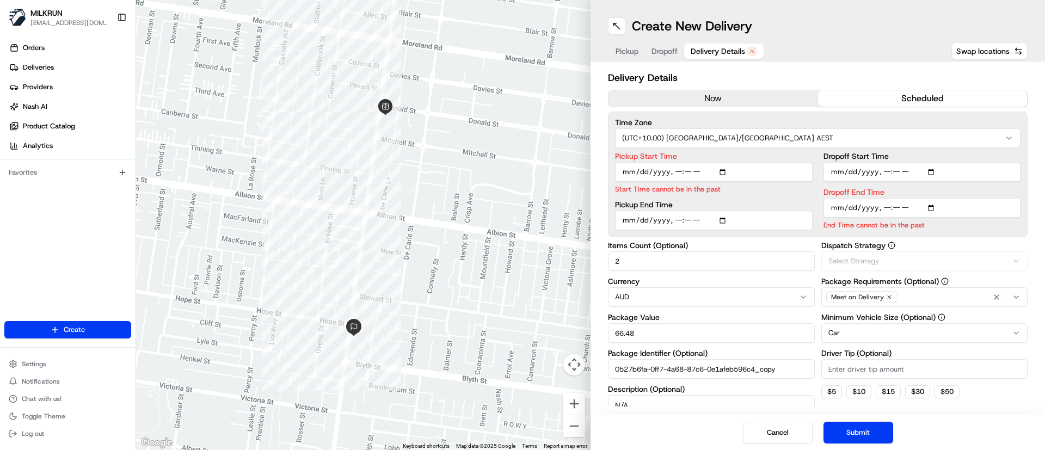
click at [716, 44] on button "Delivery Details" at bounding box center [723, 51] width 79 height 15
click at [713, 100] on button "now" at bounding box center [713, 98] width 210 height 16
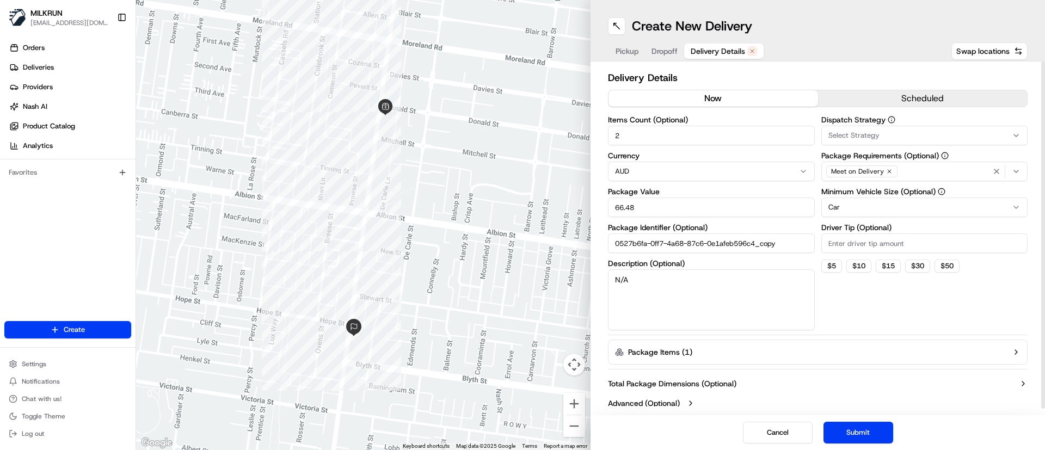
click at [882, 421] on div "Cancel Submit" at bounding box center [817, 432] width 454 height 35
click at [879, 433] on button "Submit" at bounding box center [858, 433] width 70 height 22
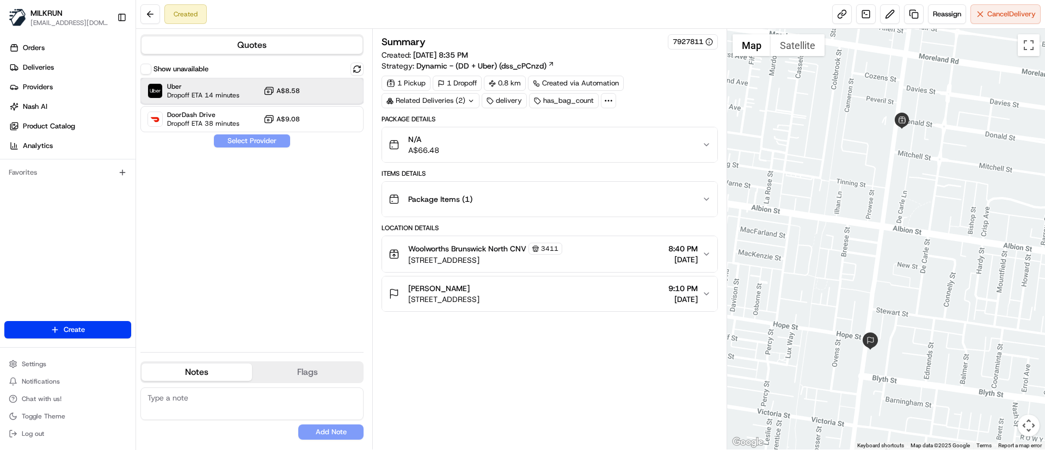
click at [168, 89] on span "Uber" at bounding box center [203, 86] width 72 height 9
click at [212, 137] on div "Show unavailable Uber Dropoff ETA 14 minutes A$8.58 DoorDash Drive Dropoff ETA …" at bounding box center [251, 203] width 223 height 281
click at [224, 144] on button "Assign Provider" at bounding box center [251, 140] width 77 height 13
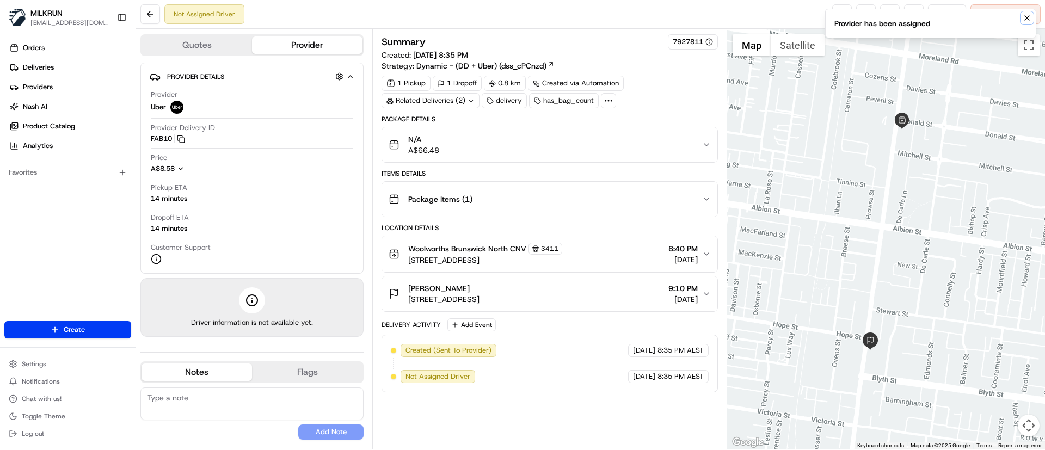
click at [1031, 20] on button "Notifications (F8)" at bounding box center [1026, 17] width 13 height 13
click at [839, 24] on div "Not Assigned Driver Reassign Cancel Delivery" at bounding box center [590, 14] width 909 height 29
click at [838, 14] on link at bounding box center [842, 14] width 20 height 20
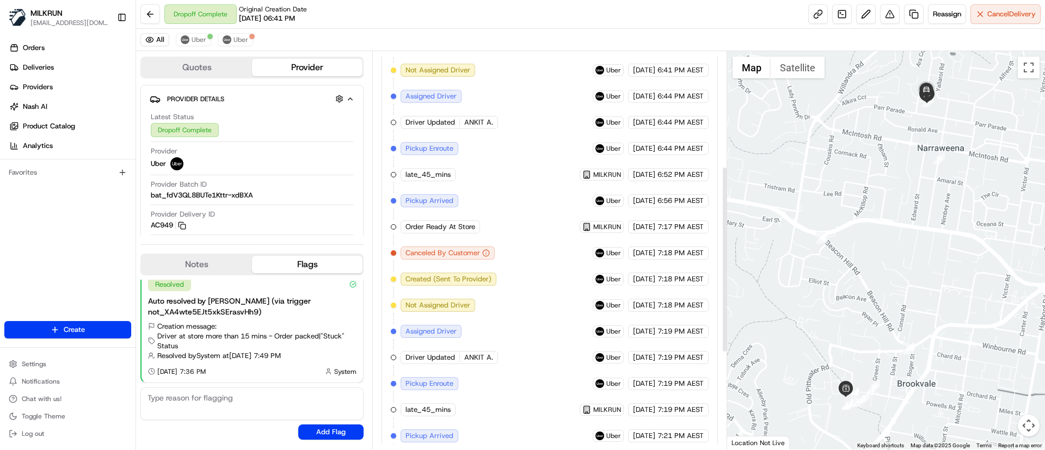
scroll to position [451, 0]
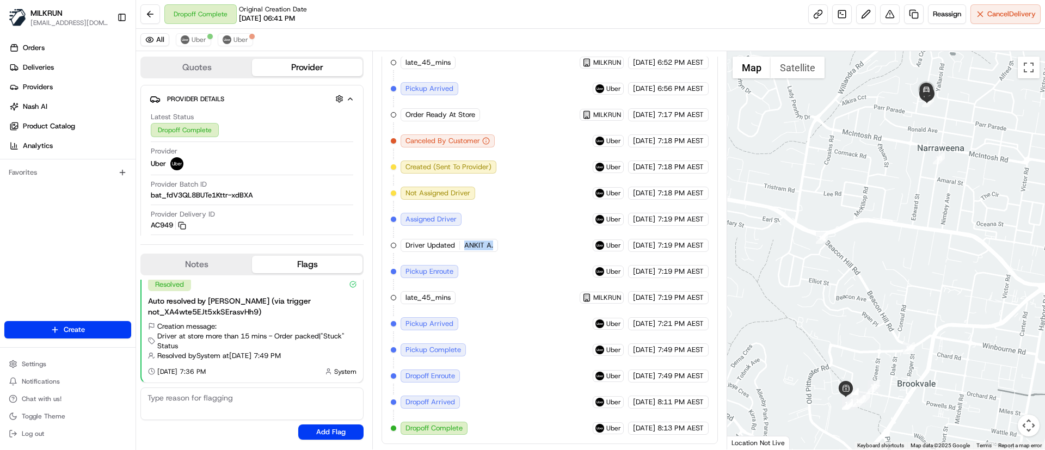
drag, startPoint x: 494, startPoint y: 245, endPoint x: 465, endPoint y: 245, distance: 28.8
click at [465, 245] on div "Driver Updated ANKIT A." at bounding box center [449, 245] width 97 height 13
copy span "ANKIT A."
click at [179, 223] on icon "button" at bounding box center [182, 226] width 8 height 8
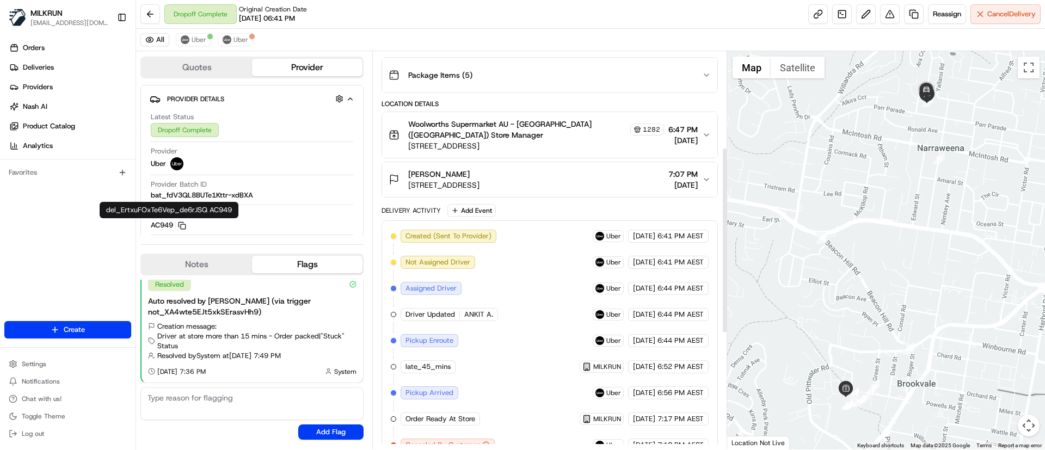
scroll to position [124, 0]
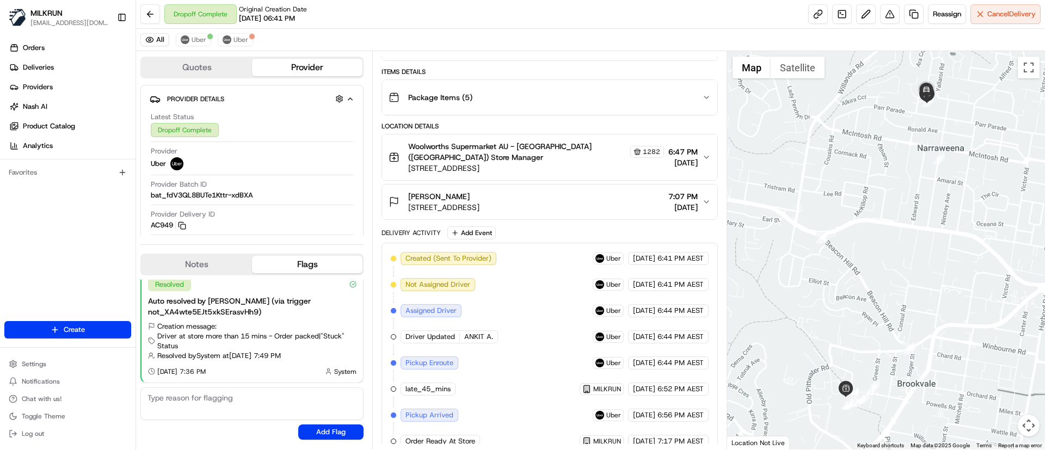
drag, startPoint x: 562, startPoint y: 210, endPoint x: 409, endPoint y: 211, distance: 152.4
click at [409, 211] on div "[PERSON_NAME] [STREET_ADDRESS][PERSON_NAME] 7:07 PM [DATE]" at bounding box center [545, 202] width 313 height 22
copy span "[STREET_ADDRESS]"
click at [232, 39] on button "Uber" at bounding box center [235, 39] width 35 height 13
